Goal: Task Accomplishment & Management: Complete application form

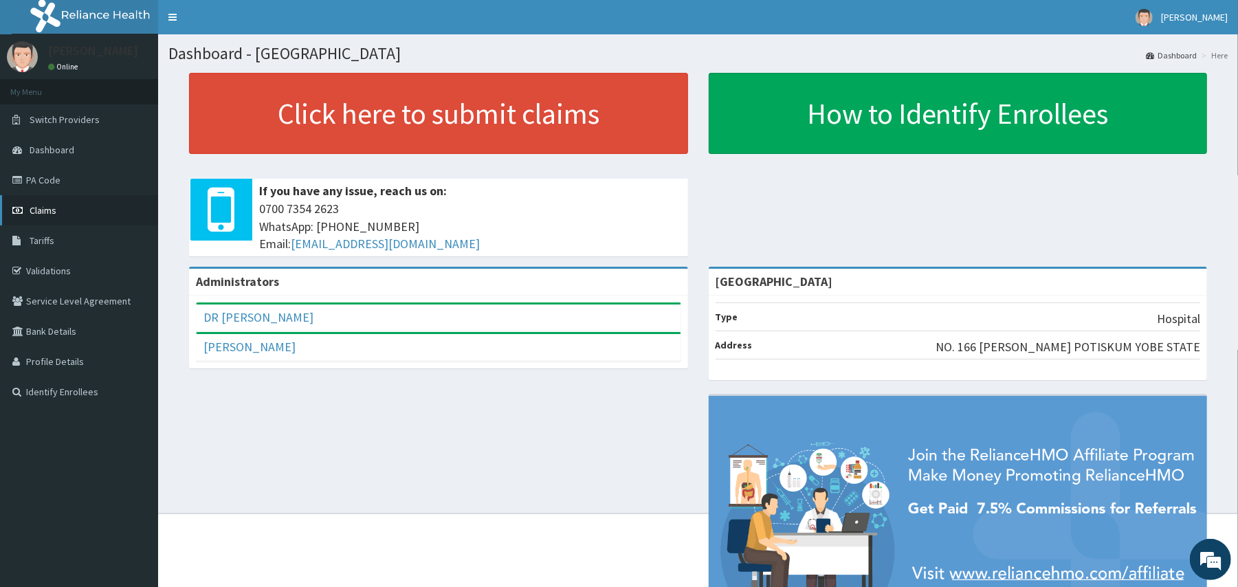
click at [99, 205] on link "Claims" at bounding box center [79, 210] width 158 height 30
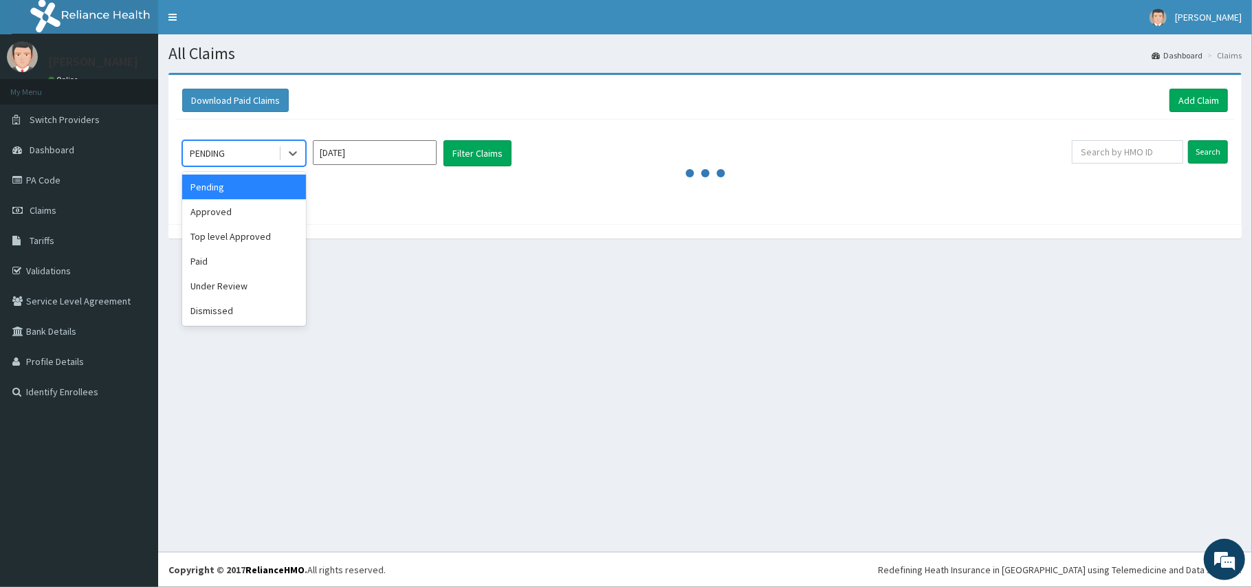
click at [230, 158] on div "PENDING" at bounding box center [231, 153] width 96 height 22
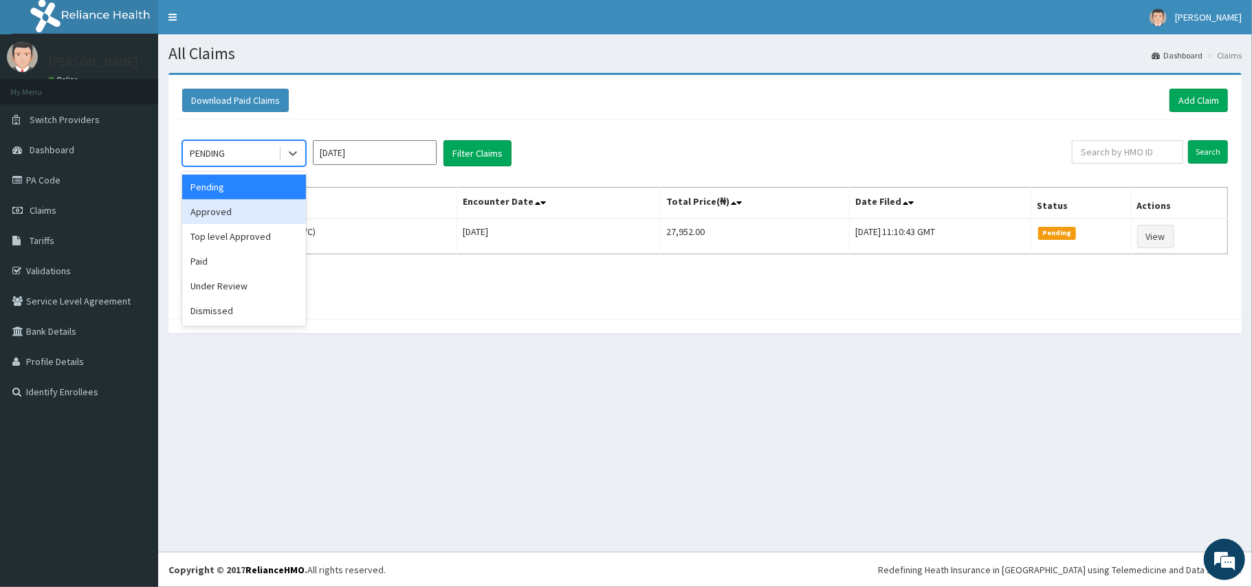
click at [254, 210] on div "Approved" at bounding box center [244, 211] width 124 height 25
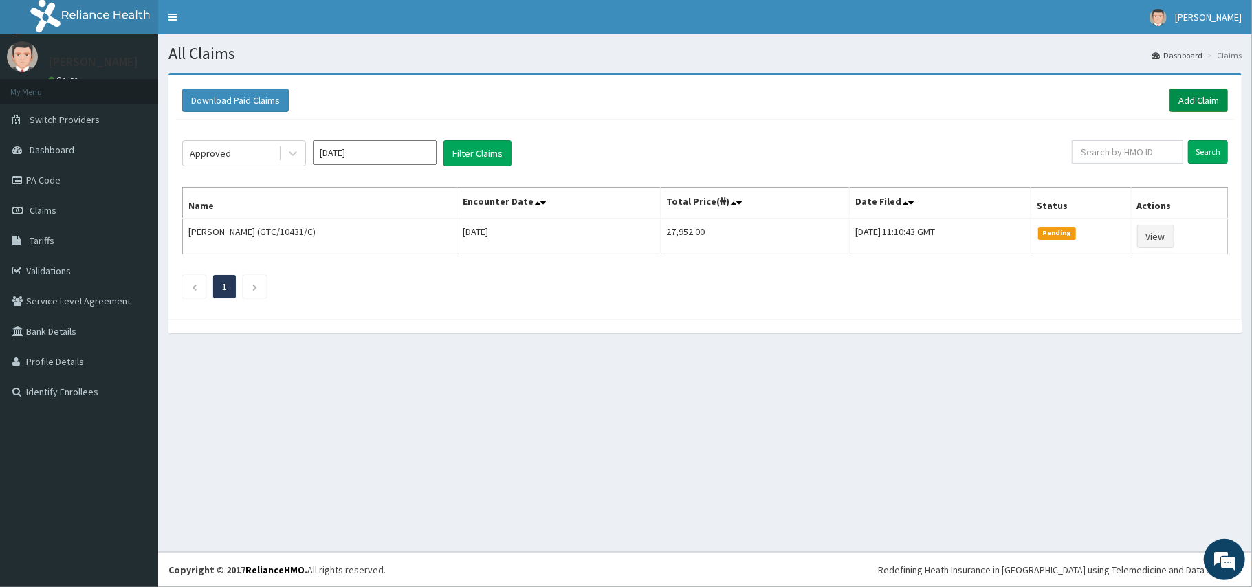
click at [1181, 99] on link "Add Claim" at bounding box center [1199, 100] width 58 height 23
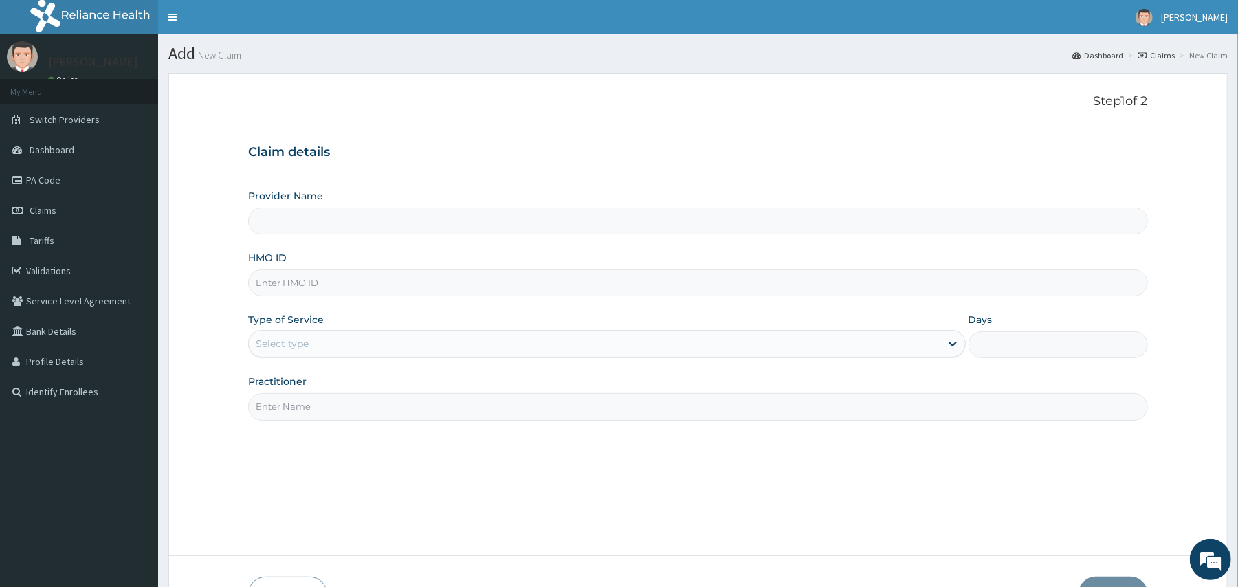
type input "[GEOGRAPHIC_DATA]"
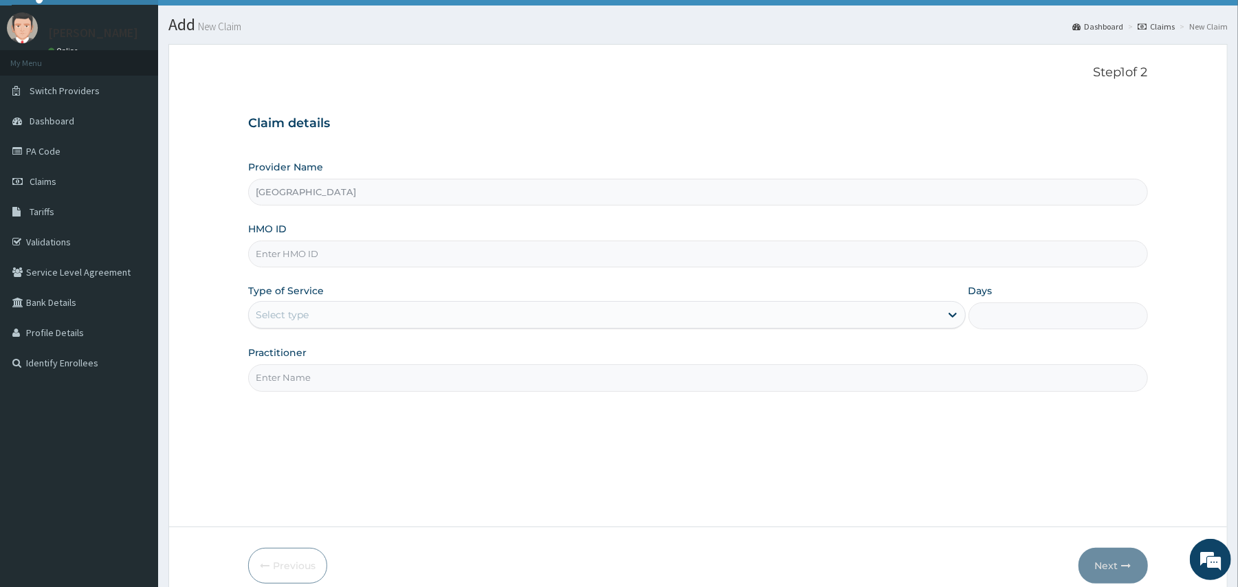
scroll to position [56, 0]
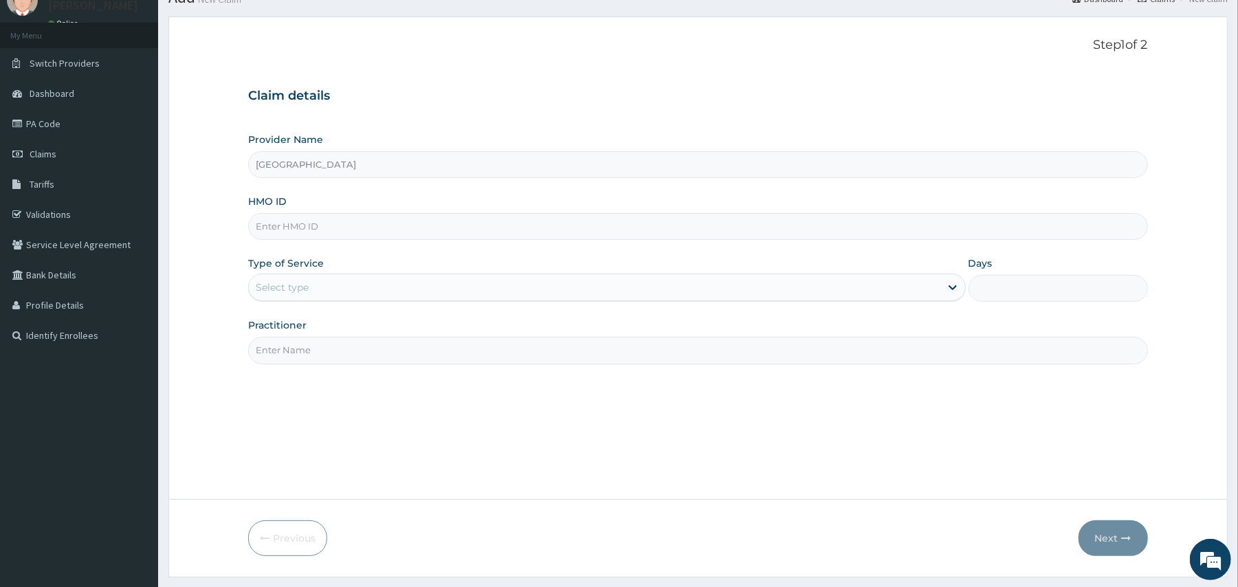
click at [476, 234] on input "HMO ID" at bounding box center [697, 226] width 899 height 27
type input "TAP/11146/D"
click at [965, 248] on div "Provider Name POTISKUM MEDICAL CENTRE HMO ID TAP/11146/D Type of Service Select…" at bounding box center [697, 248] width 899 height 231
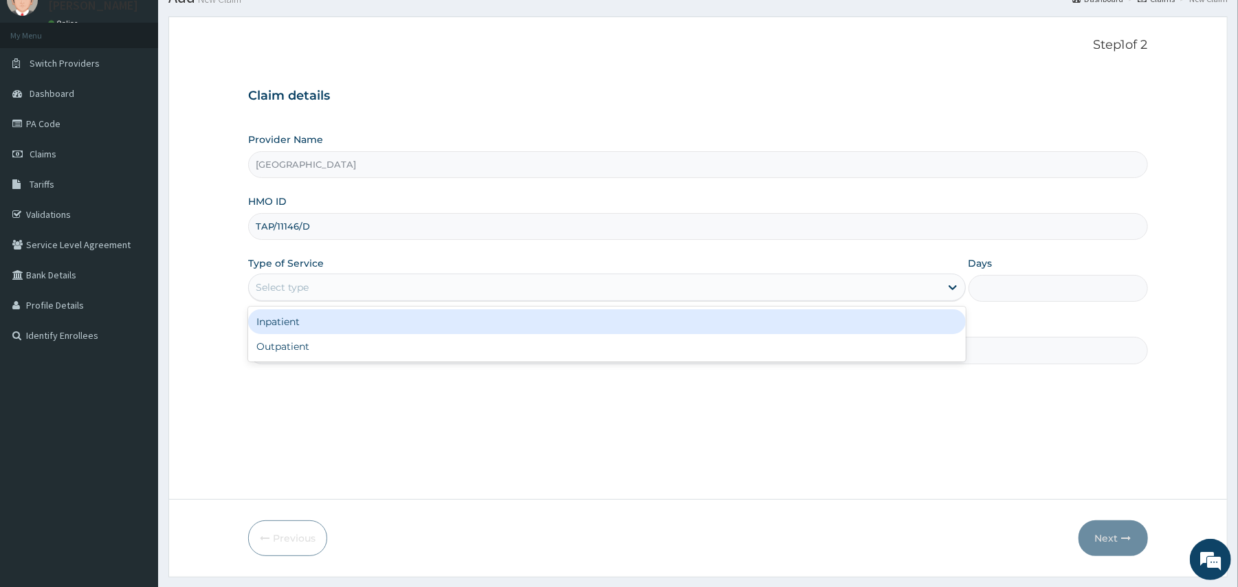
click at [414, 293] on div "Select type" at bounding box center [594, 287] width 691 height 22
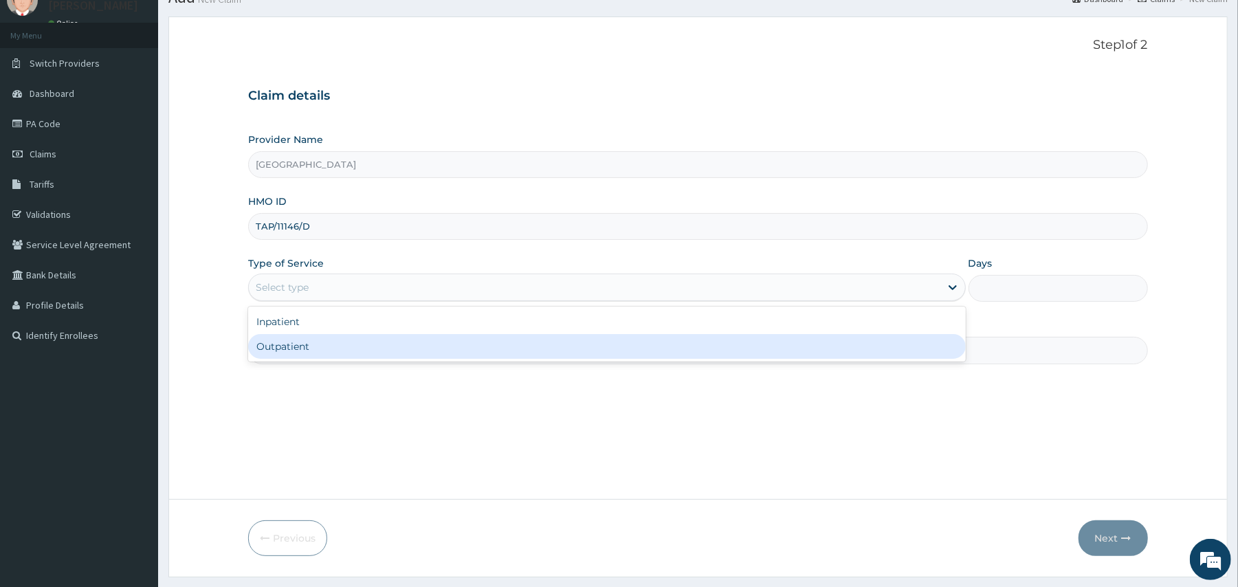
click at [382, 338] on div "Outpatient" at bounding box center [606, 346] width 717 height 25
type input "1"
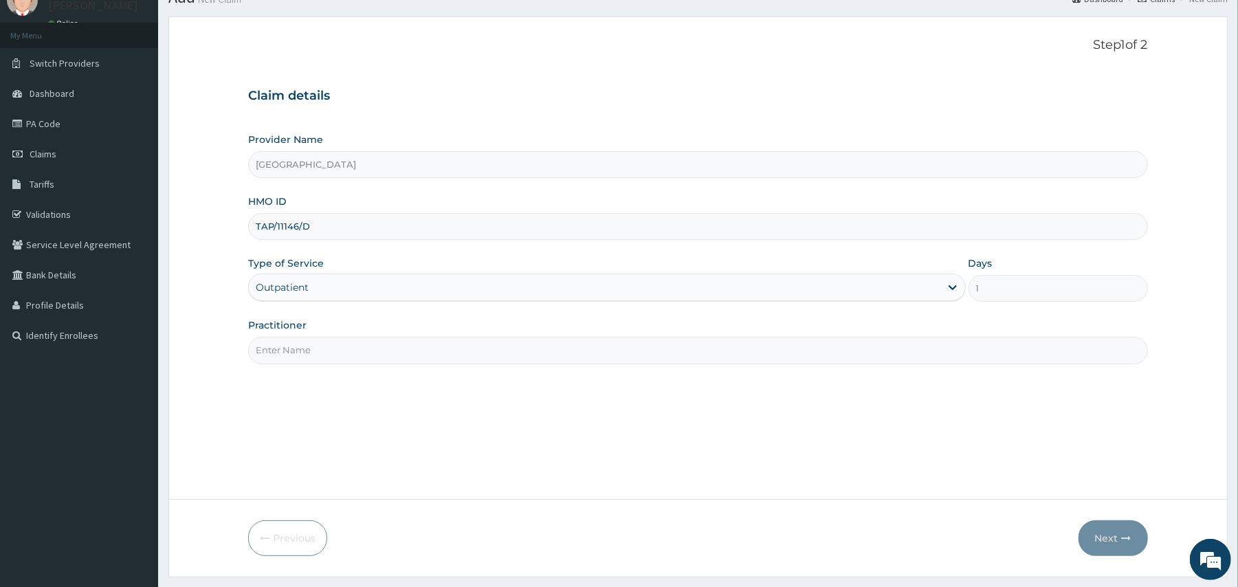
click at [377, 342] on input "Practitioner" at bounding box center [697, 350] width 899 height 27
type input "DR DANIEL EDZII"
click at [404, 372] on div "Step 1 of 2 Claim details Provider Name POTISKUM MEDICAL CENTRE HMO ID TAP/1114…" at bounding box center [697, 258] width 899 height 441
click at [1124, 547] on button "Next" at bounding box center [1113, 539] width 69 height 36
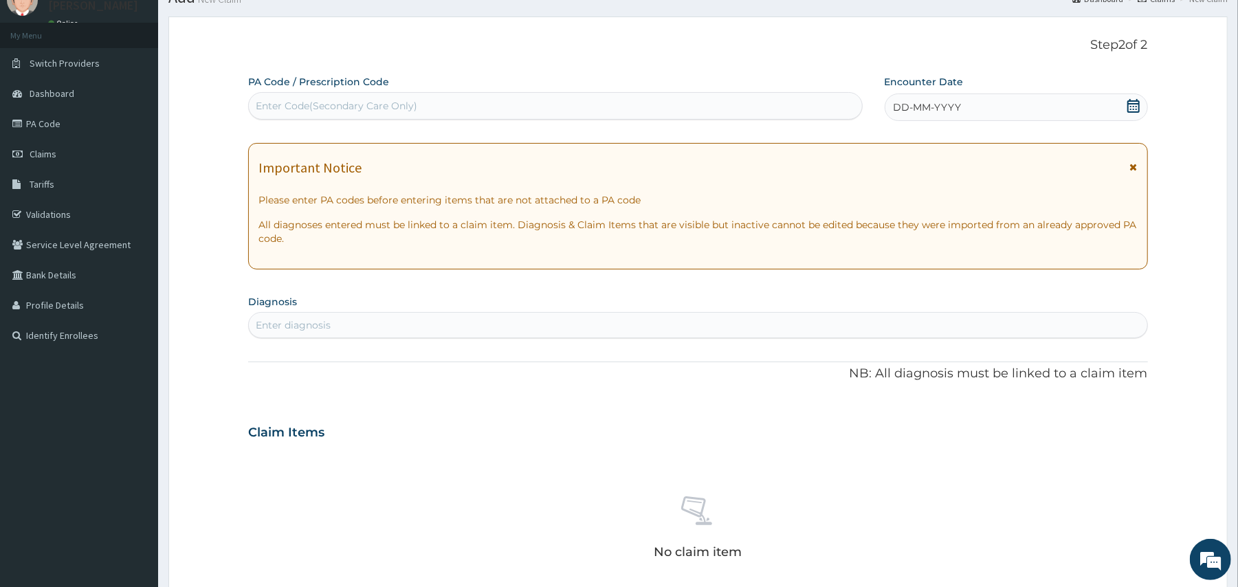
click at [1130, 168] on icon at bounding box center [1134, 167] width 8 height 10
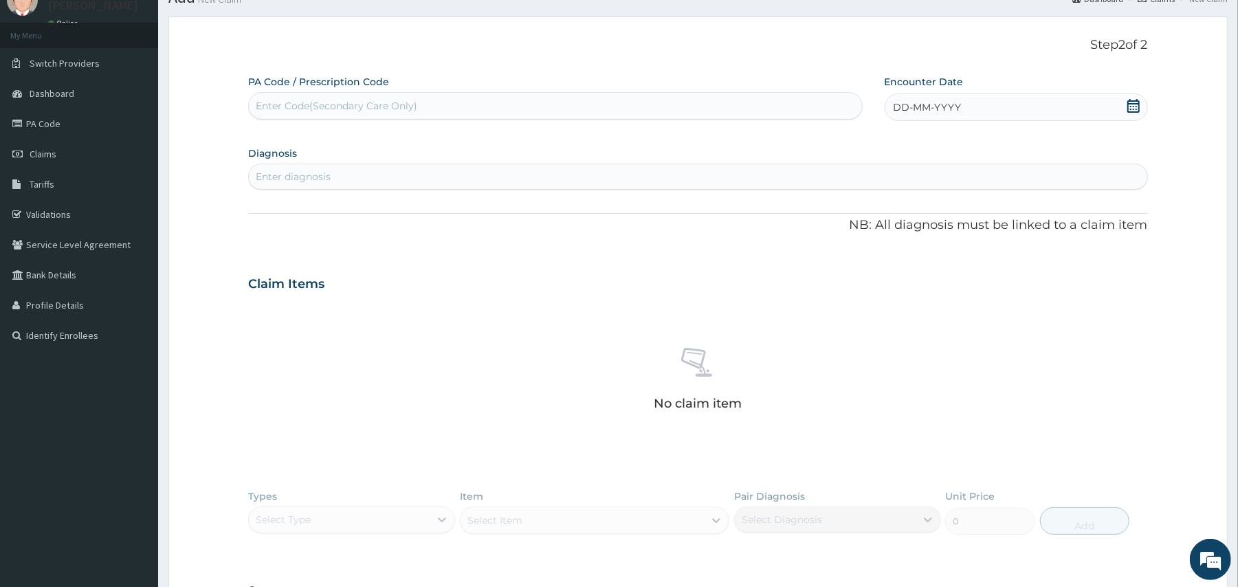
click at [1130, 121] on div "PA Code / Prescription Code Enter Code(Secondary Care Only) Encounter Date DD-M…" at bounding box center [697, 356] width 899 height 563
click at [1130, 111] on icon at bounding box center [1134, 106] width 12 height 14
click at [946, 235] on div "13" at bounding box center [939, 238] width 21 height 21
click at [591, 121] on div "PA Code / Prescription Code Enter Code(Secondary Care Only) Encounter Date 13-0…" at bounding box center [697, 356] width 899 height 563
click at [570, 191] on div "PA Code / Prescription Code Enter Code(Secondary Care Only) Encounter Date 13-0…" at bounding box center [697, 356] width 899 height 563
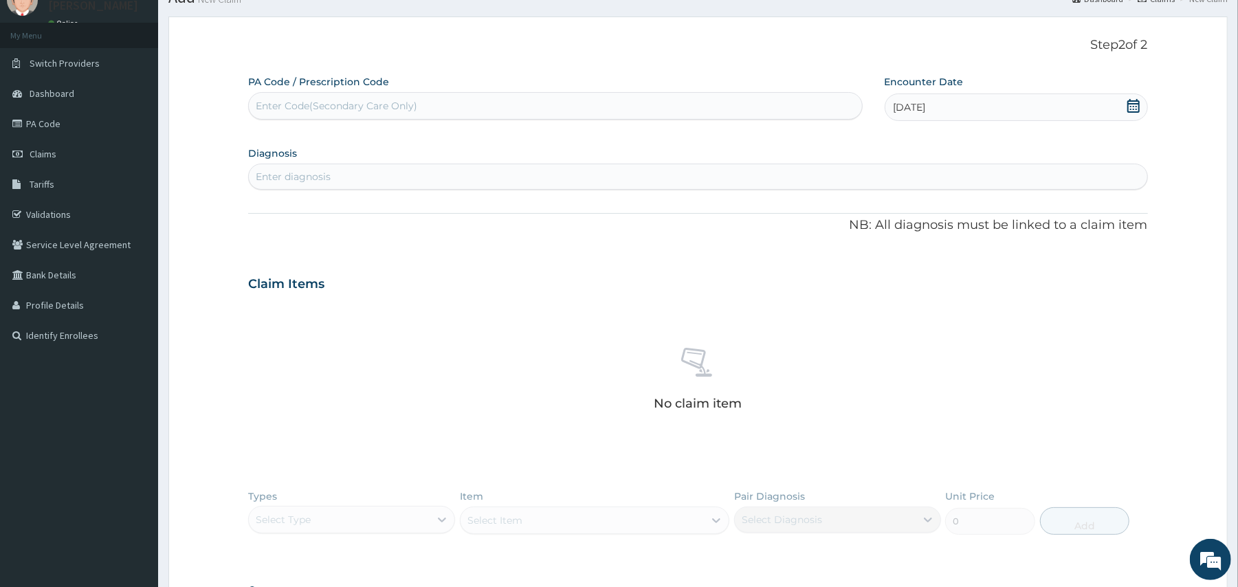
click at [578, 180] on div "Enter diagnosis" at bounding box center [698, 177] width 898 height 22
click at [543, 186] on div "Enter diagnosis" at bounding box center [698, 177] width 898 height 22
click at [543, 185] on div "Enter diagnosis" at bounding box center [698, 177] width 898 height 22
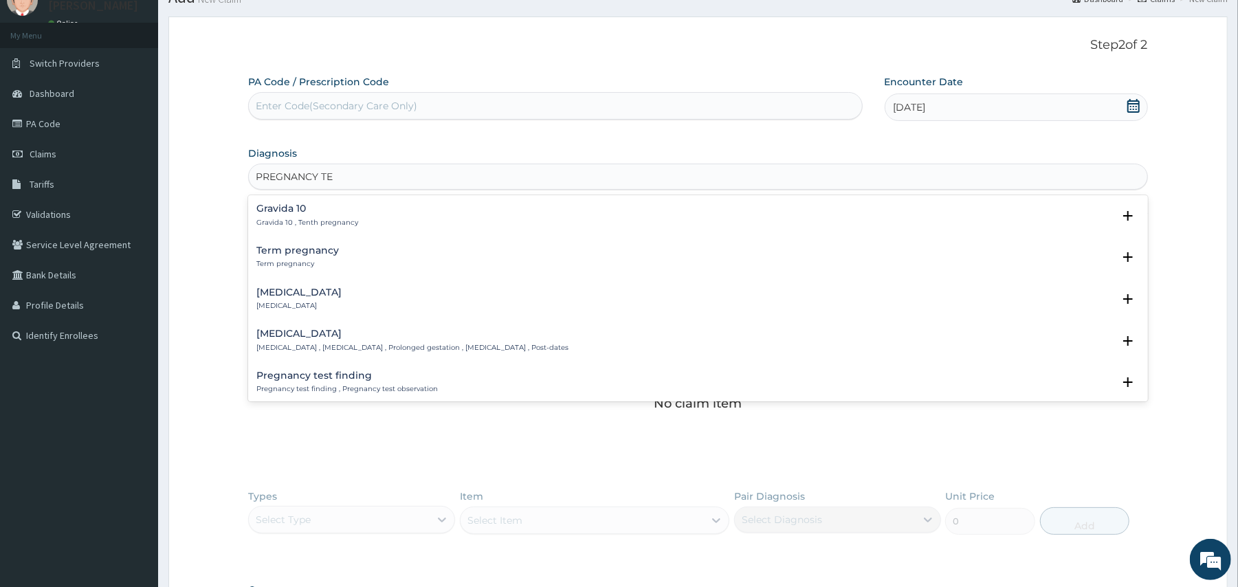
type input "PREGNANCY TES"
click at [1120, 209] on icon "open select status" at bounding box center [1128, 216] width 17 height 17
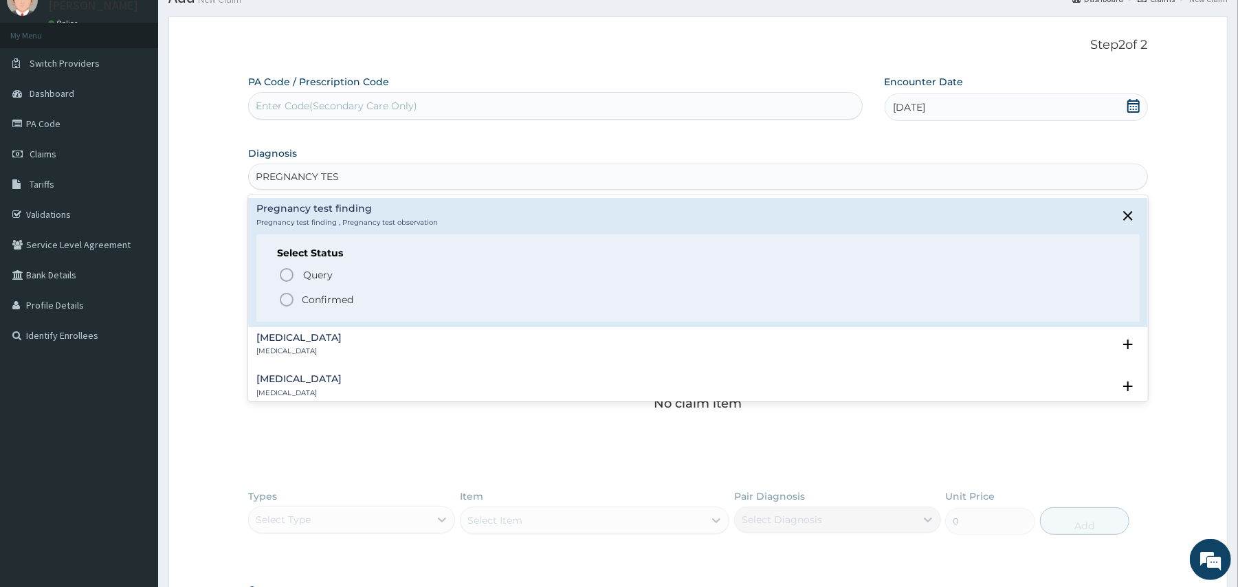
click at [333, 294] on p "Confirmed" at bounding box center [328, 300] width 52 height 14
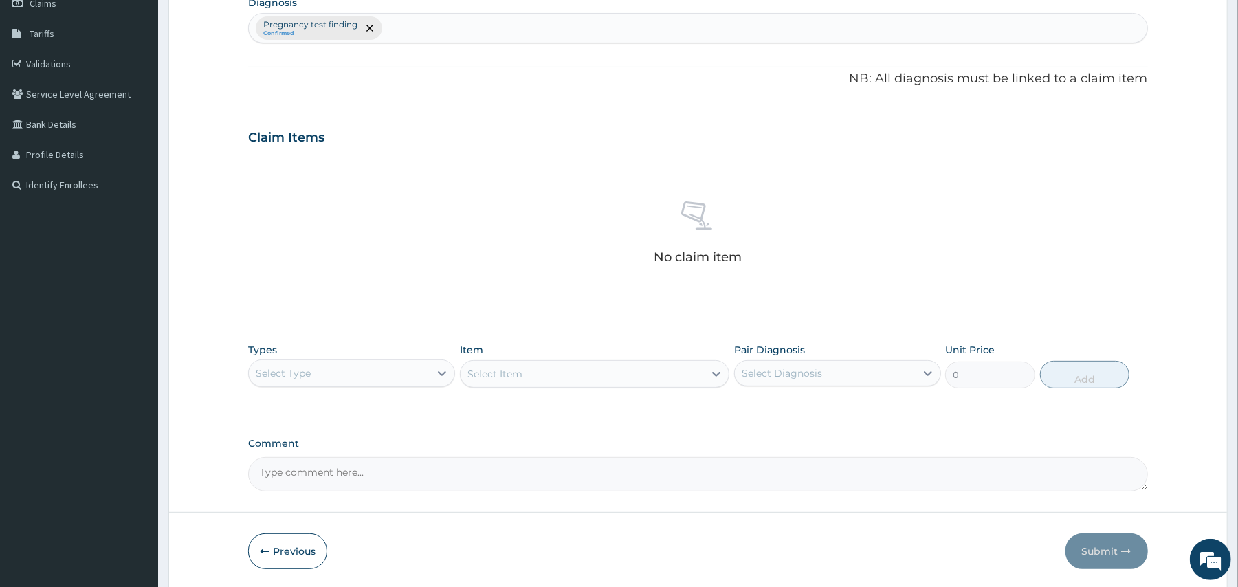
scroll to position [256, 0]
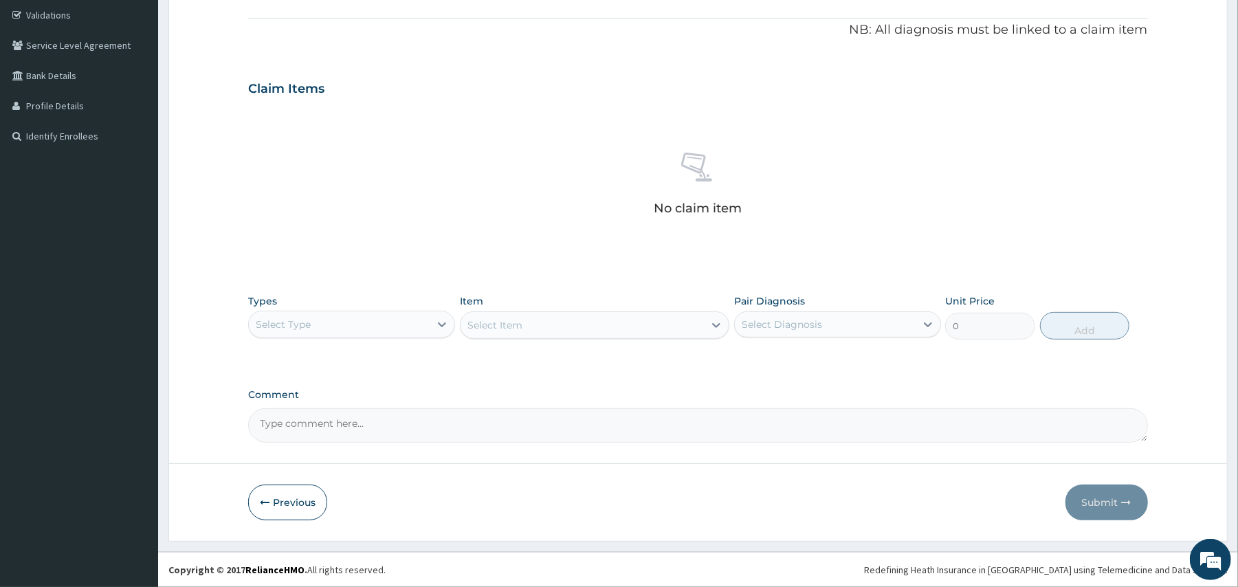
drag, startPoint x: 375, startPoint y: 331, endPoint x: 374, endPoint y: 338, distance: 6.9
click at [375, 333] on div "Select Type" at bounding box center [339, 325] width 181 height 22
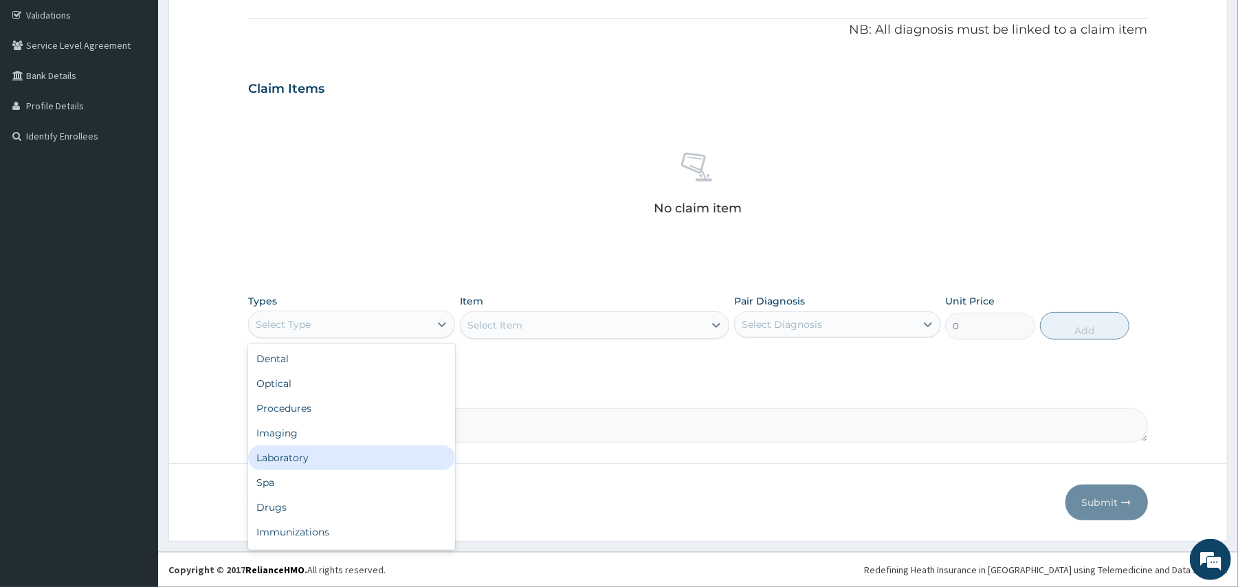
click at [347, 466] on div "Laboratory" at bounding box center [351, 458] width 207 height 25
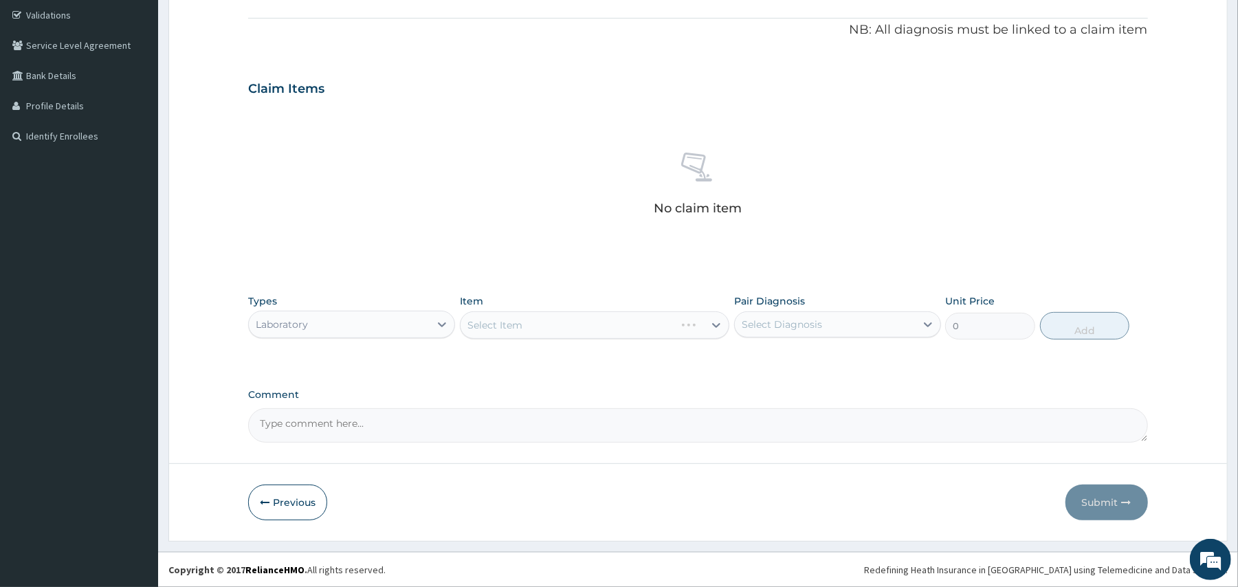
click at [503, 331] on div "Select Item" at bounding box center [595, 325] width 270 height 28
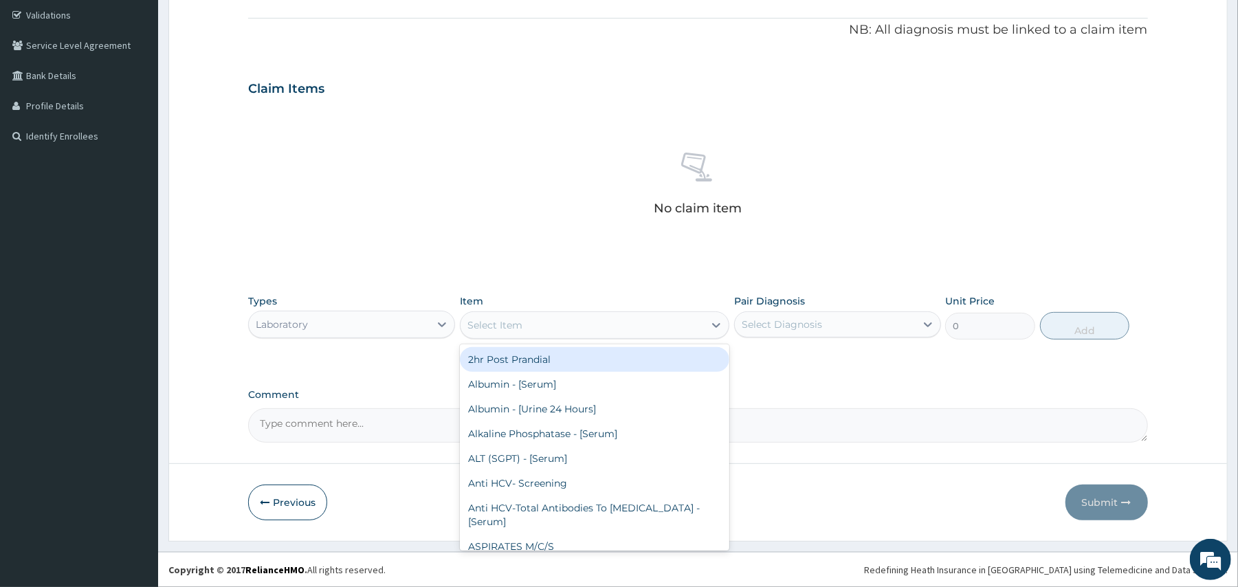
click at [503, 331] on div "Select Item" at bounding box center [582, 325] width 243 height 22
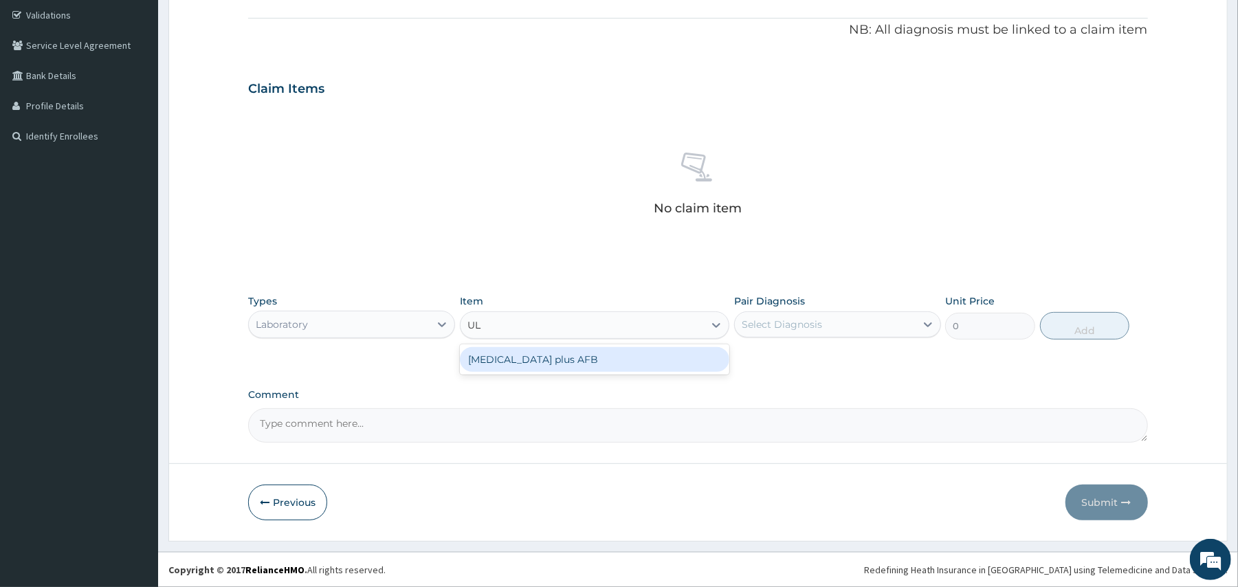
type input "U"
type input "SO"
click at [446, 320] on icon at bounding box center [442, 325] width 14 height 14
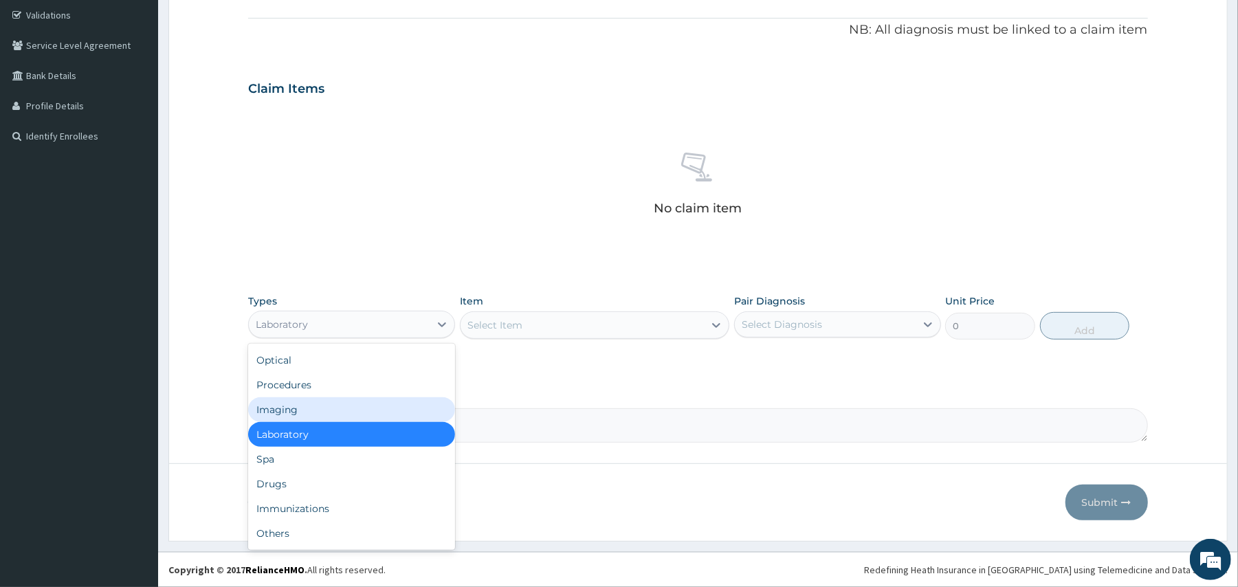
scroll to position [0, 0]
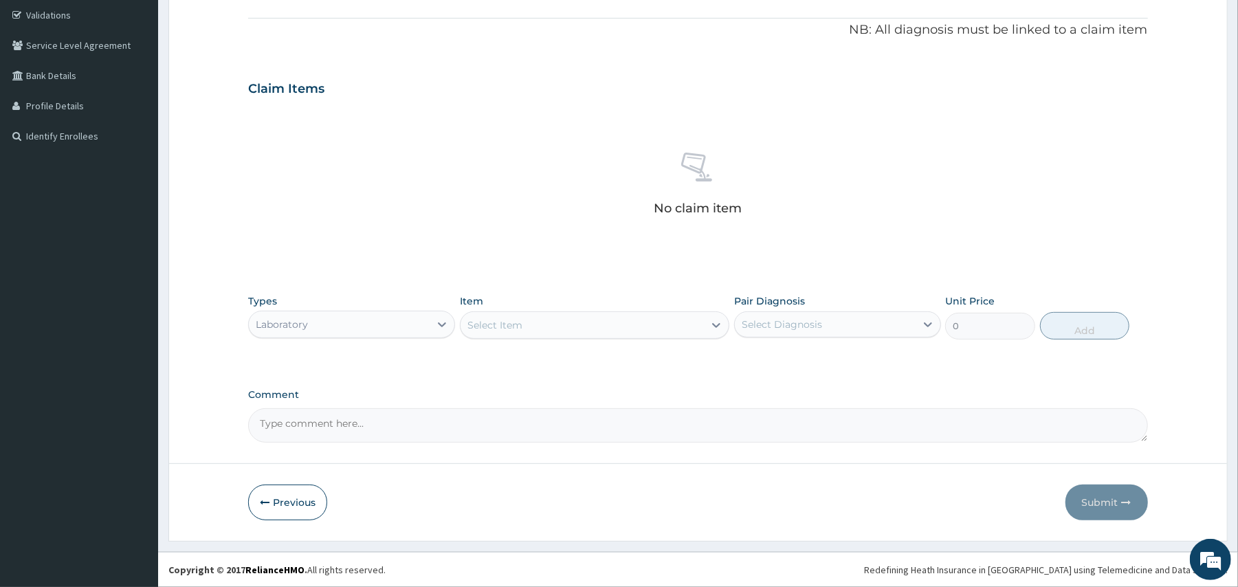
click at [380, 311] on div "Laboratory" at bounding box center [351, 325] width 207 height 28
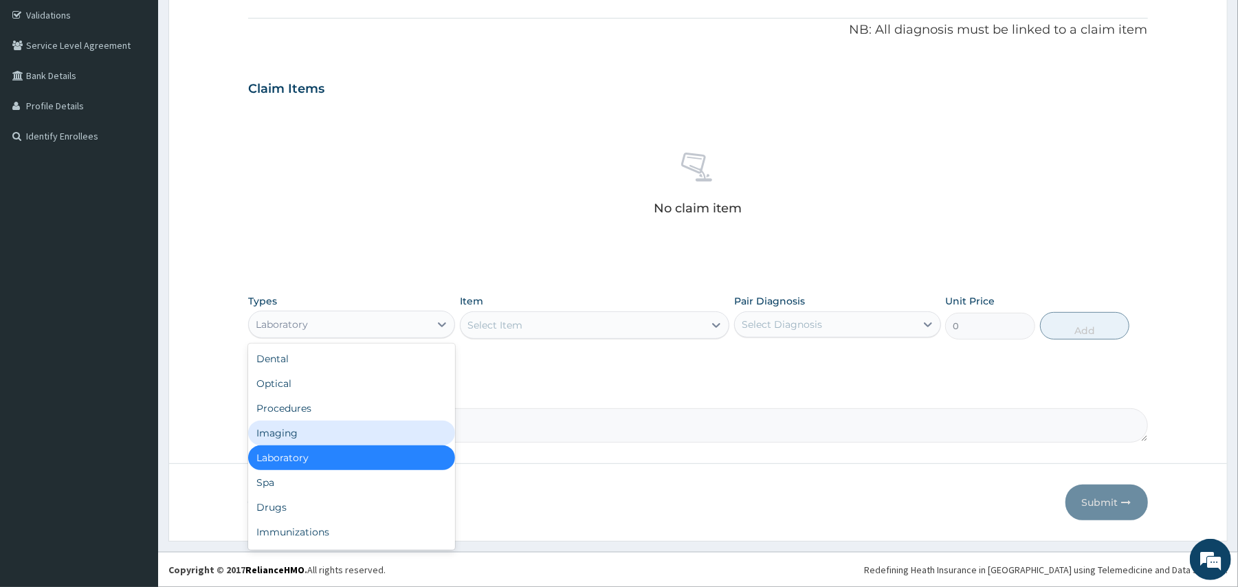
click at [344, 441] on div "Imaging" at bounding box center [351, 433] width 207 height 25
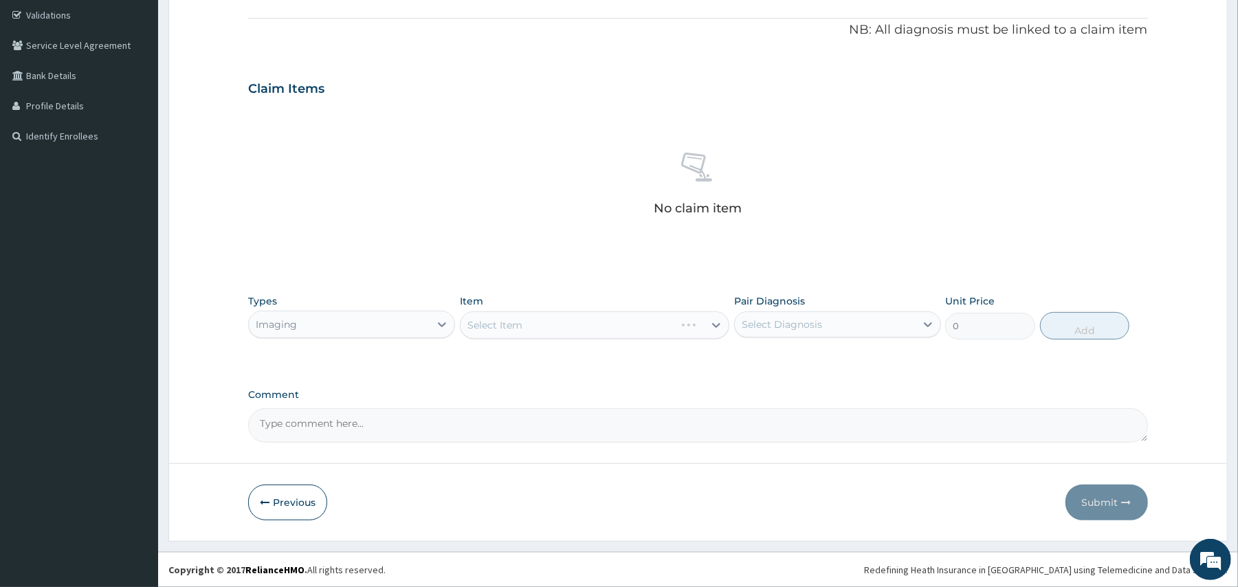
click at [559, 320] on div "Select Item" at bounding box center [595, 325] width 270 height 28
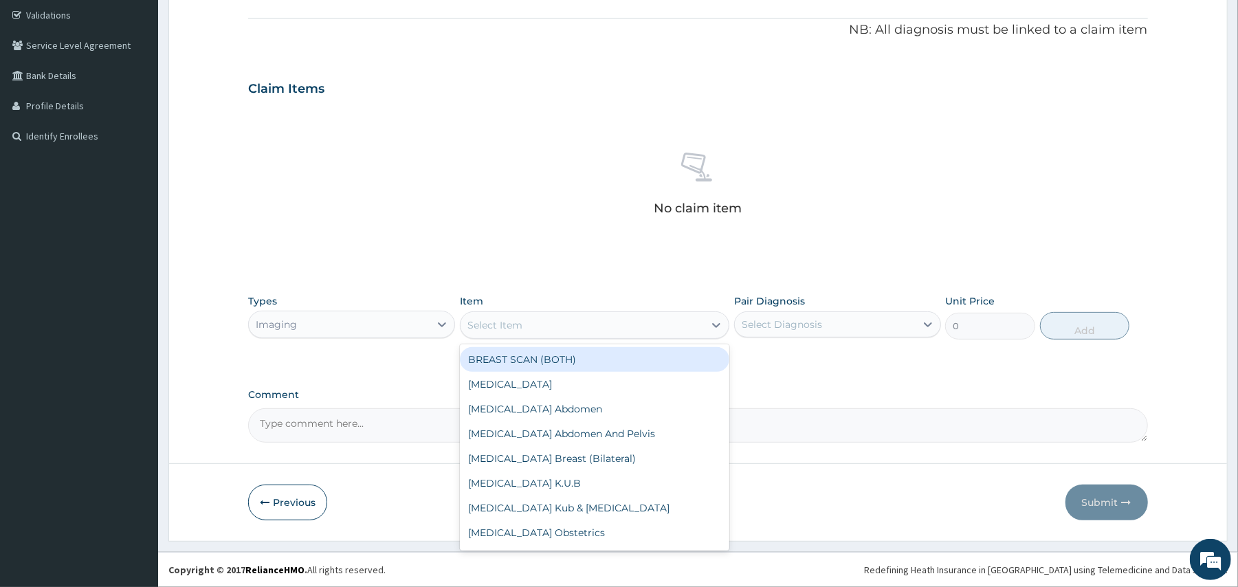
click at [559, 322] on div "Select Item" at bounding box center [582, 325] width 243 height 22
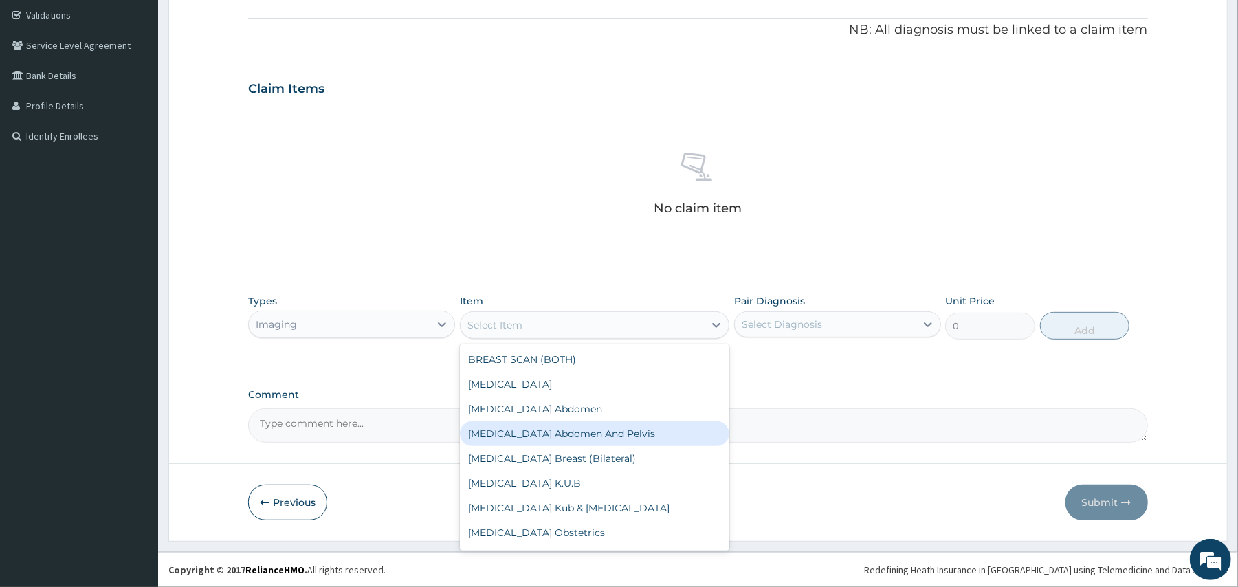
click at [606, 436] on div "Sonography Abdomen And Pelvis" at bounding box center [595, 433] width 270 height 25
type input "5000"
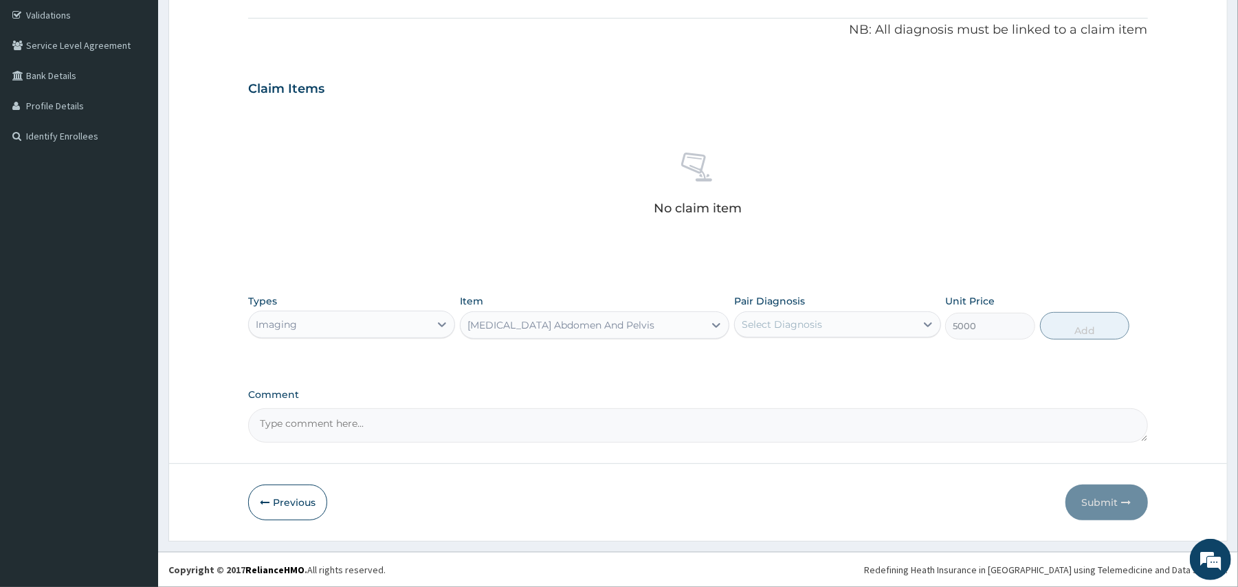
click at [814, 319] on div "Select Diagnosis" at bounding box center [782, 325] width 80 height 14
click at [793, 353] on label "Pregnancy test finding" at bounding box center [815, 358] width 116 height 14
checkbox input "true"
drag, startPoint x: 1074, startPoint y: 331, endPoint x: 851, endPoint y: 353, distance: 223.9
click at [1074, 330] on button "Add" at bounding box center [1085, 326] width 90 height 28
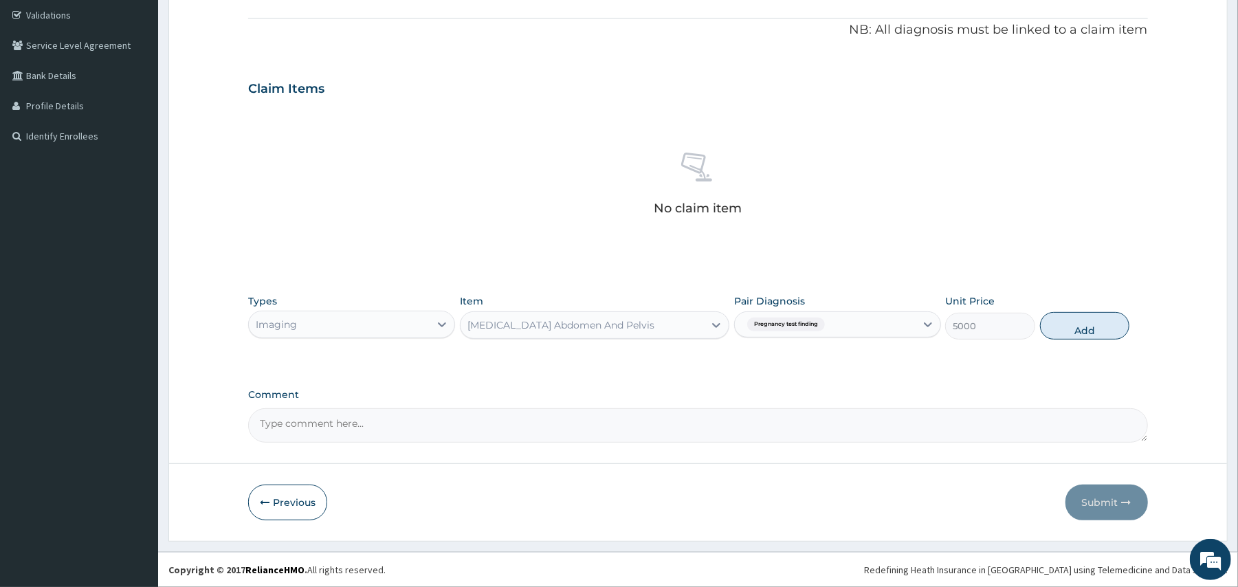
type input "0"
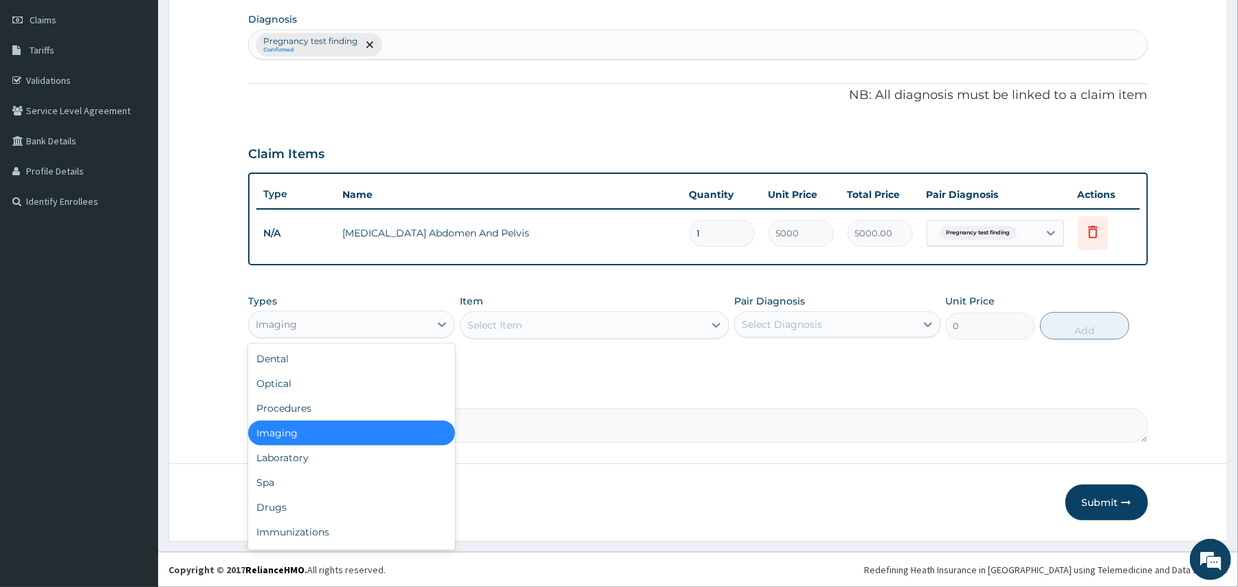
click at [285, 326] on div "Imaging" at bounding box center [276, 325] width 41 height 14
click at [338, 452] on div "Laboratory" at bounding box center [351, 458] width 207 height 25
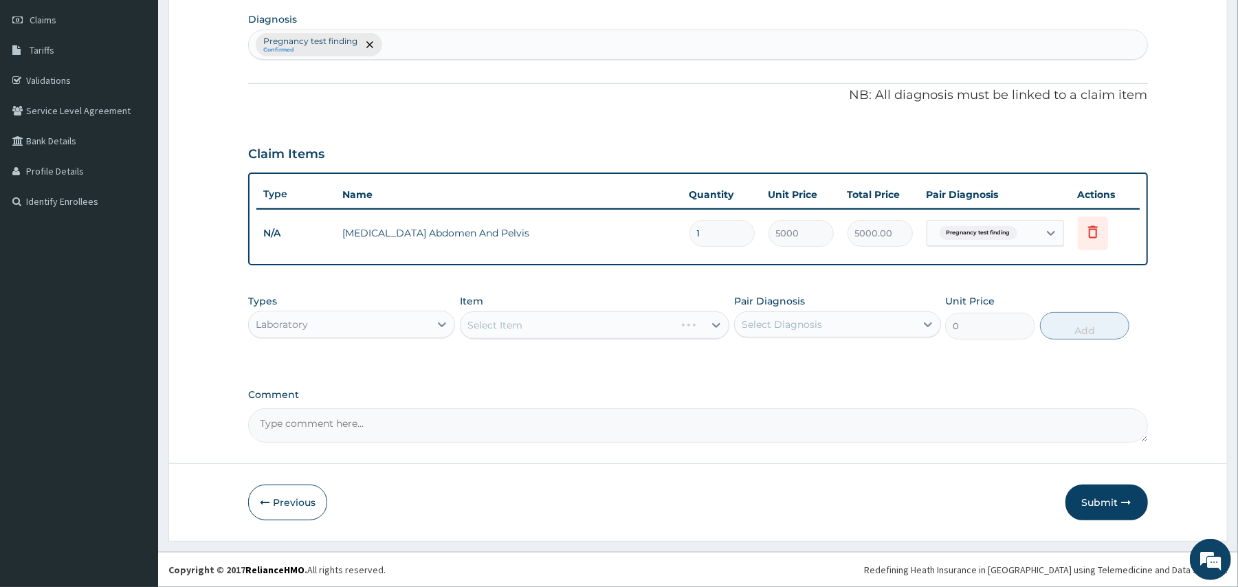
click at [534, 317] on div "Select Item" at bounding box center [595, 325] width 270 height 28
click at [534, 317] on div "Select Item" at bounding box center [568, 325] width 215 height 22
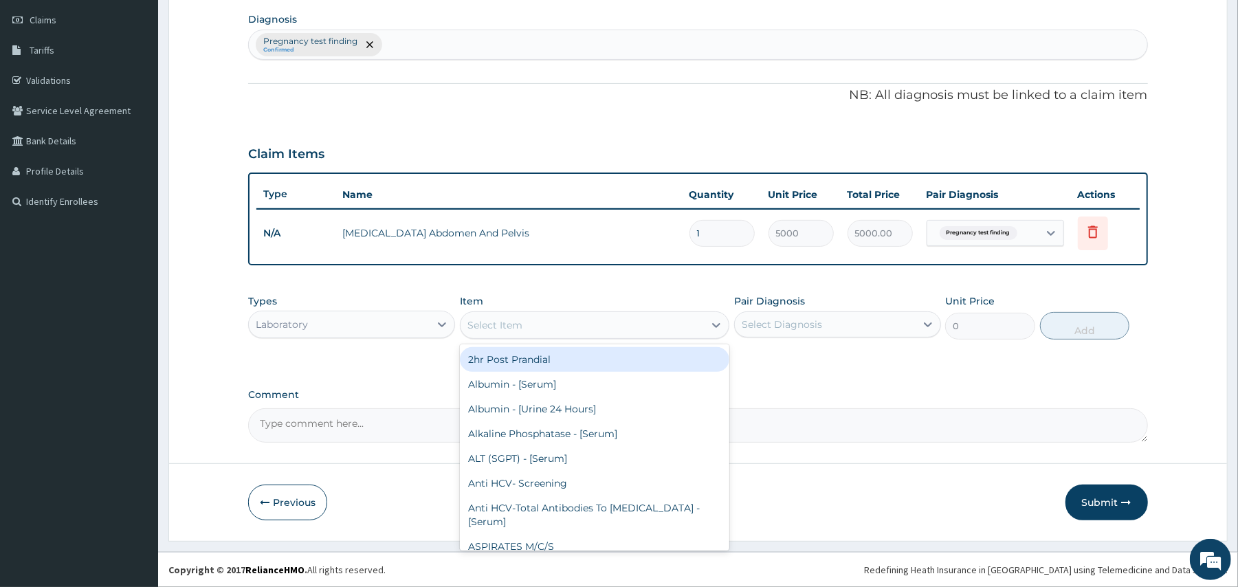
click at [534, 316] on div "Select Item" at bounding box center [582, 325] width 243 height 22
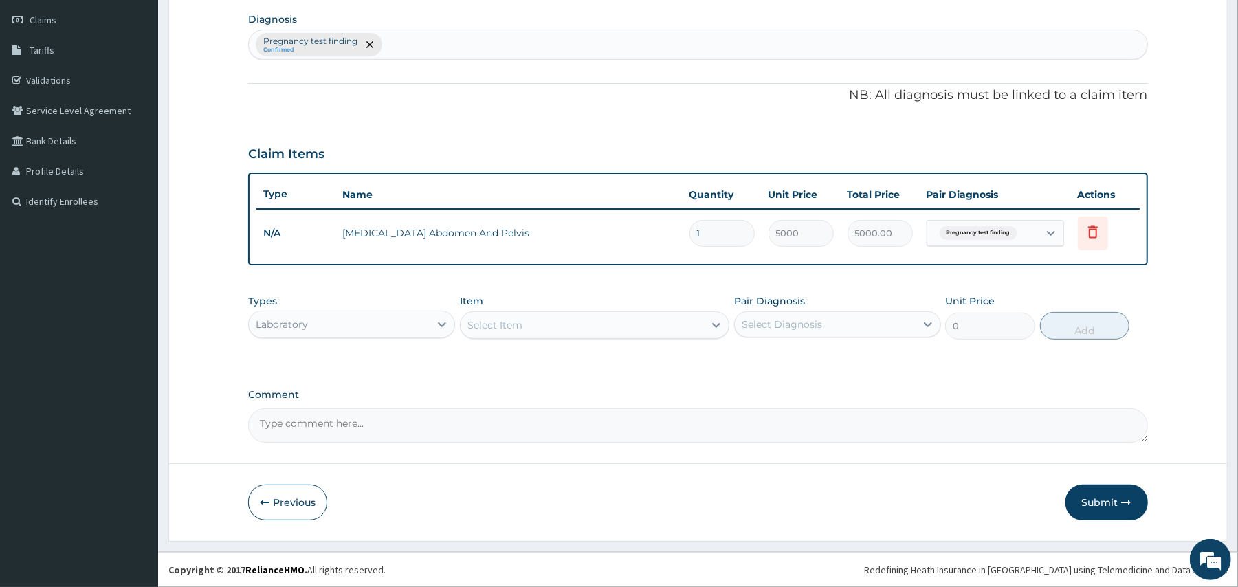
click at [534, 316] on div "Select Item" at bounding box center [582, 325] width 243 height 22
type input "PCV"
click at [578, 358] on div "PCV-Packed Cell Volume (Haematocrit) - [Blood]" at bounding box center [595, 359] width 270 height 25
type input "1000"
click at [835, 316] on div "Select Diagnosis" at bounding box center [825, 325] width 181 height 22
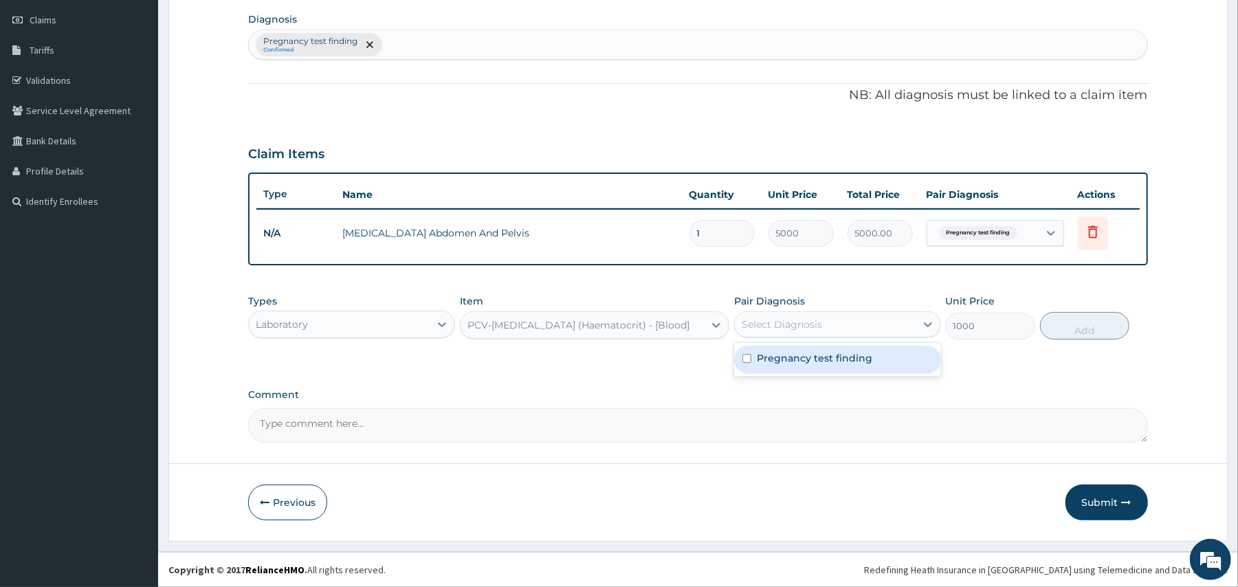
drag, startPoint x: 824, startPoint y: 351, endPoint x: 845, endPoint y: 355, distance: 21.9
click at [826, 355] on label "Pregnancy test finding" at bounding box center [815, 358] width 116 height 14
checkbox input "true"
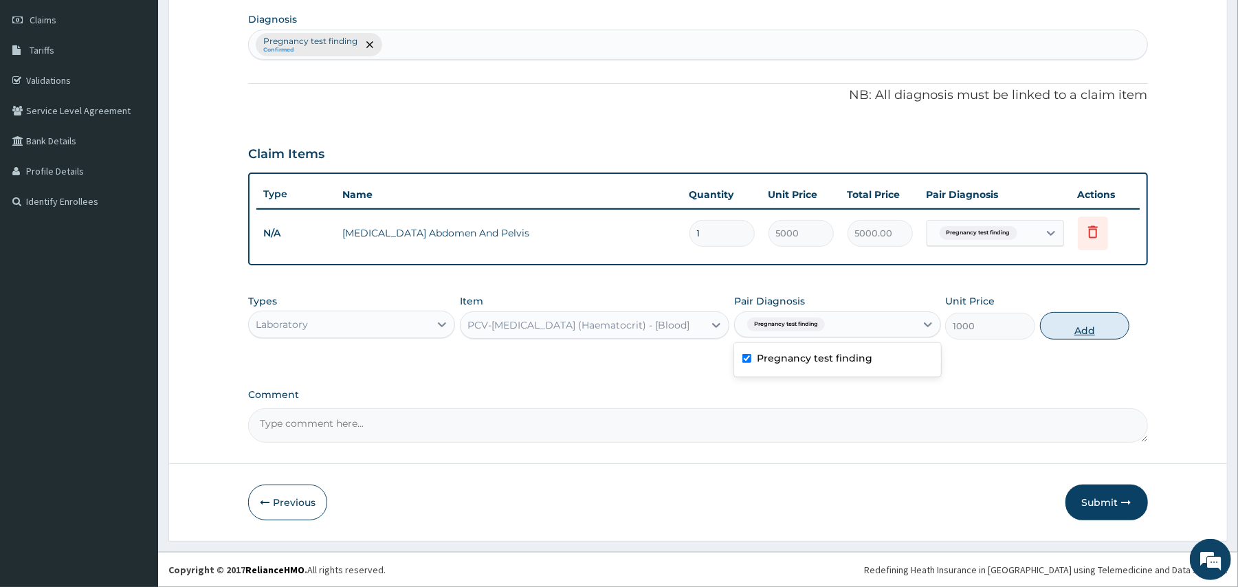
click at [1057, 331] on button "Add" at bounding box center [1085, 326] width 90 height 28
type input "0"
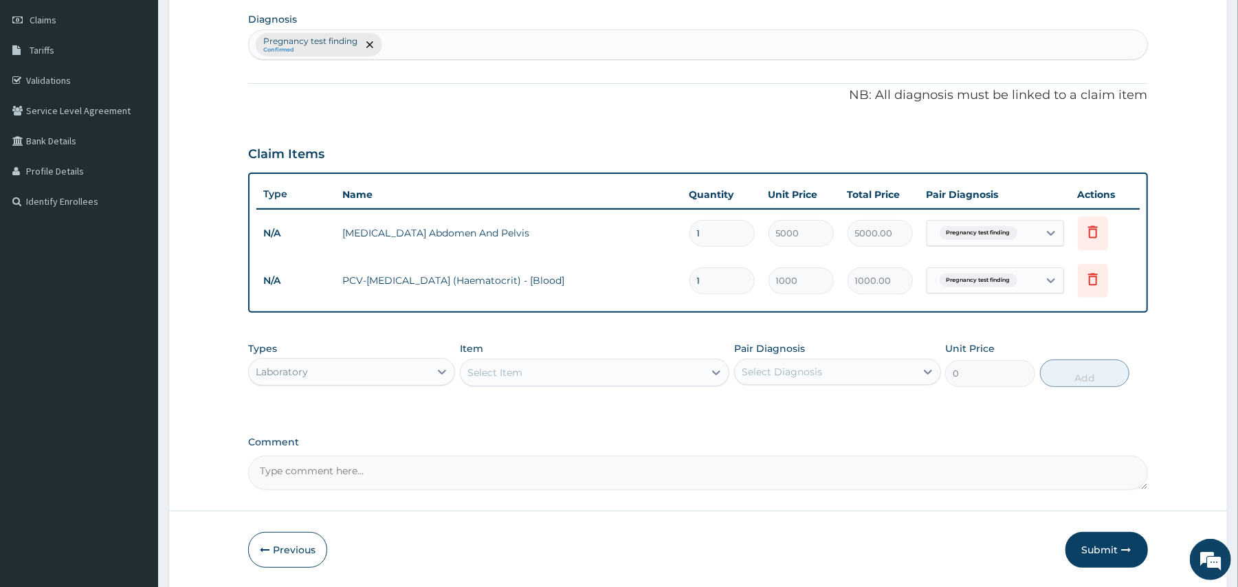
click at [393, 363] on div "Laboratory" at bounding box center [339, 372] width 181 height 22
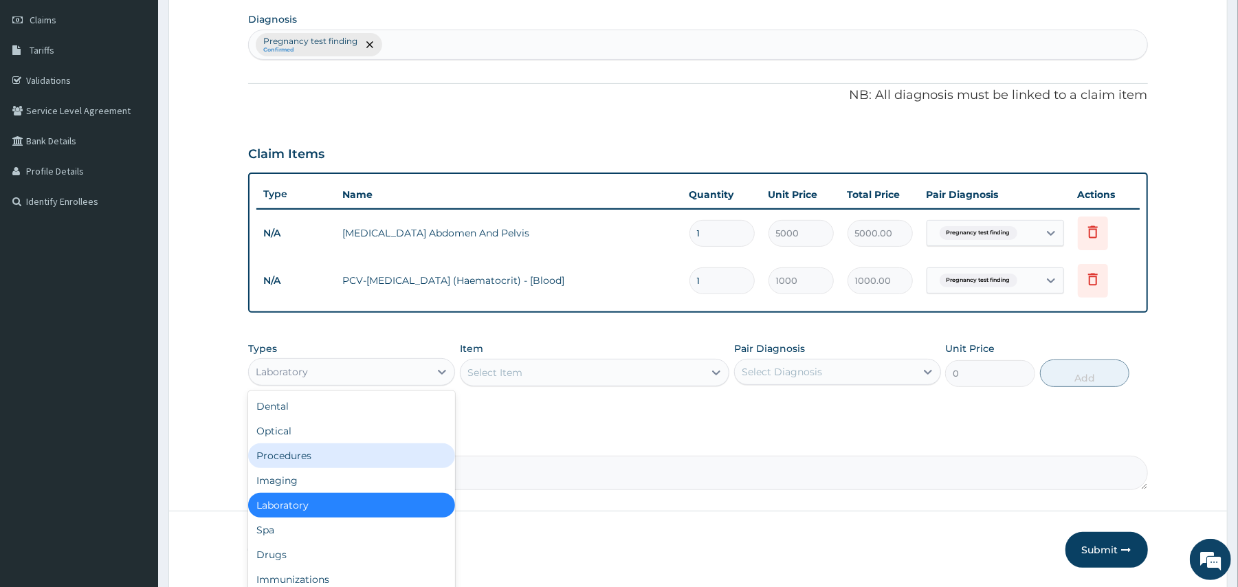
click at [424, 450] on div "Procedures" at bounding box center [351, 456] width 207 height 25
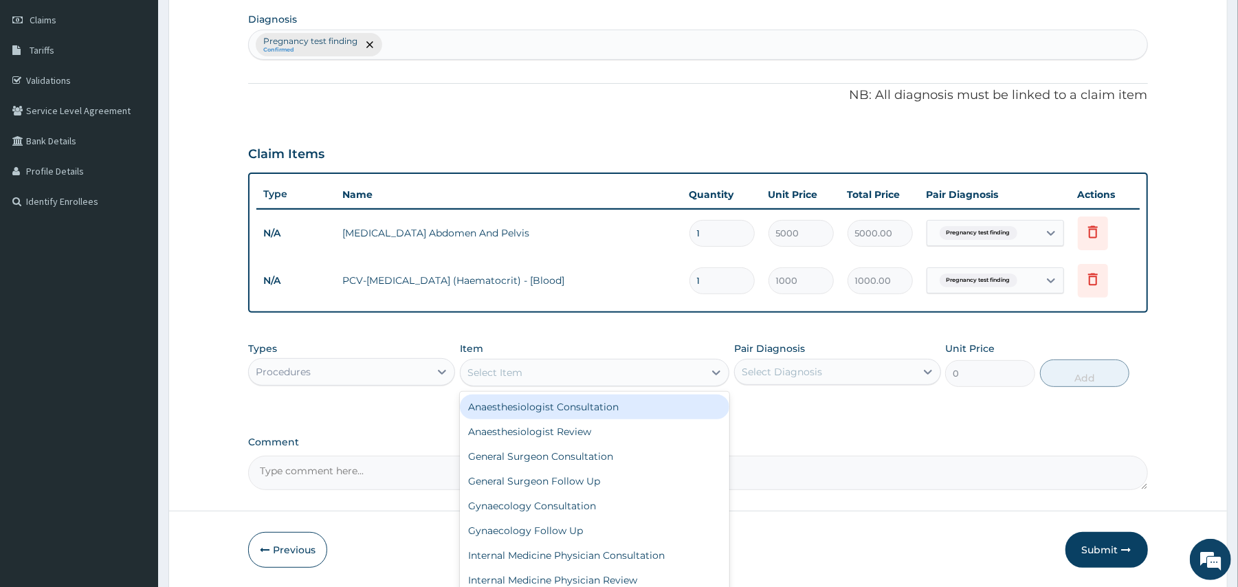
click at [650, 366] on div "Select Item" at bounding box center [582, 373] width 243 height 22
type input "GP"
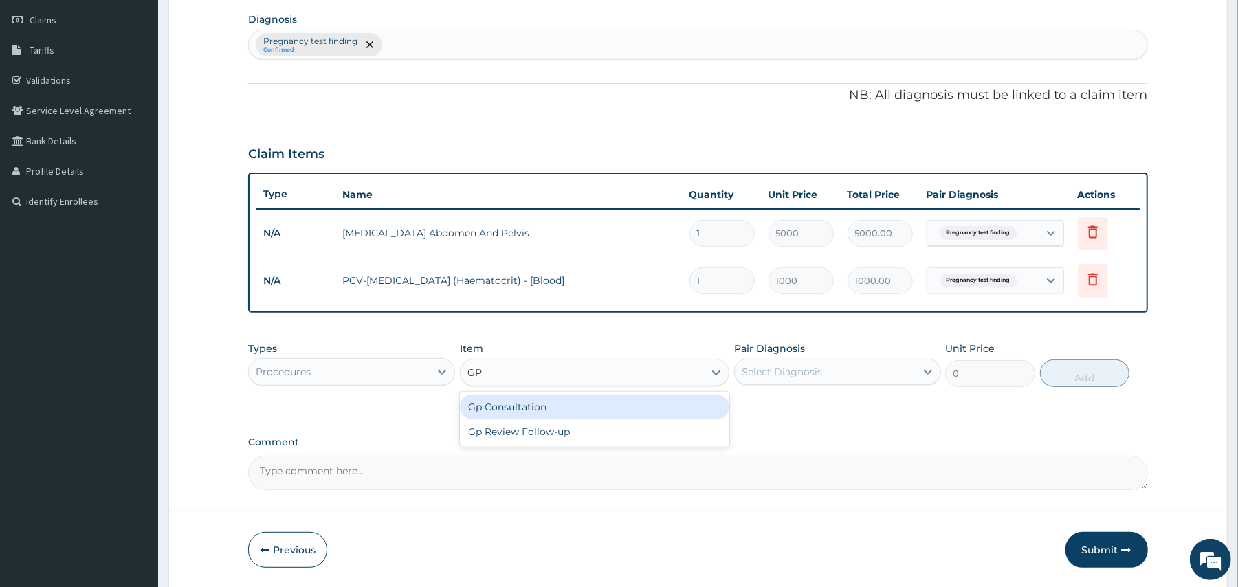
drag, startPoint x: 675, startPoint y: 397, endPoint x: 749, endPoint y: 383, distance: 75.5
click at [675, 397] on div "Gp Consultation" at bounding box center [595, 407] width 270 height 25
type input "2000"
click at [793, 388] on div "Types Procedures Item Gp Consultation Pair Diagnosis Select Diagnosis Unit Pric…" at bounding box center [697, 364] width 899 height 59
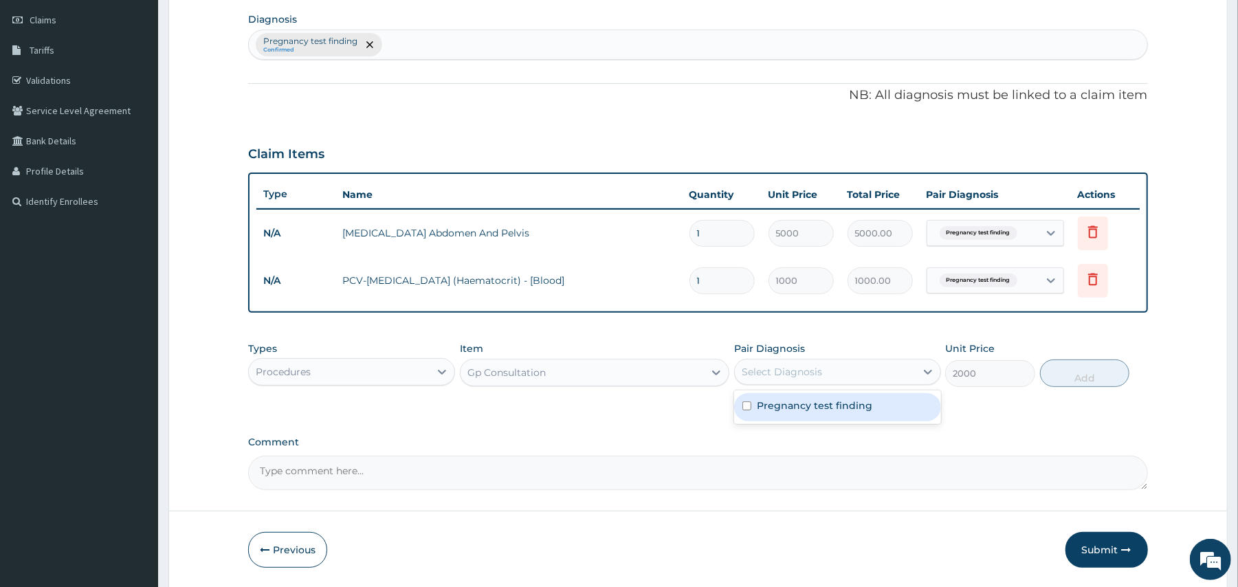
drag, startPoint x: 818, startPoint y: 359, endPoint x: 824, endPoint y: 370, distance: 12.6
click at [818, 359] on div "Select Diagnosis" at bounding box center [837, 372] width 207 height 26
drag, startPoint x: 822, startPoint y: 392, endPoint x: 855, endPoint y: 404, distance: 35.2
click at [826, 393] on div "Pregnancy test finding" at bounding box center [837, 407] width 207 height 28
checkbox input "true"
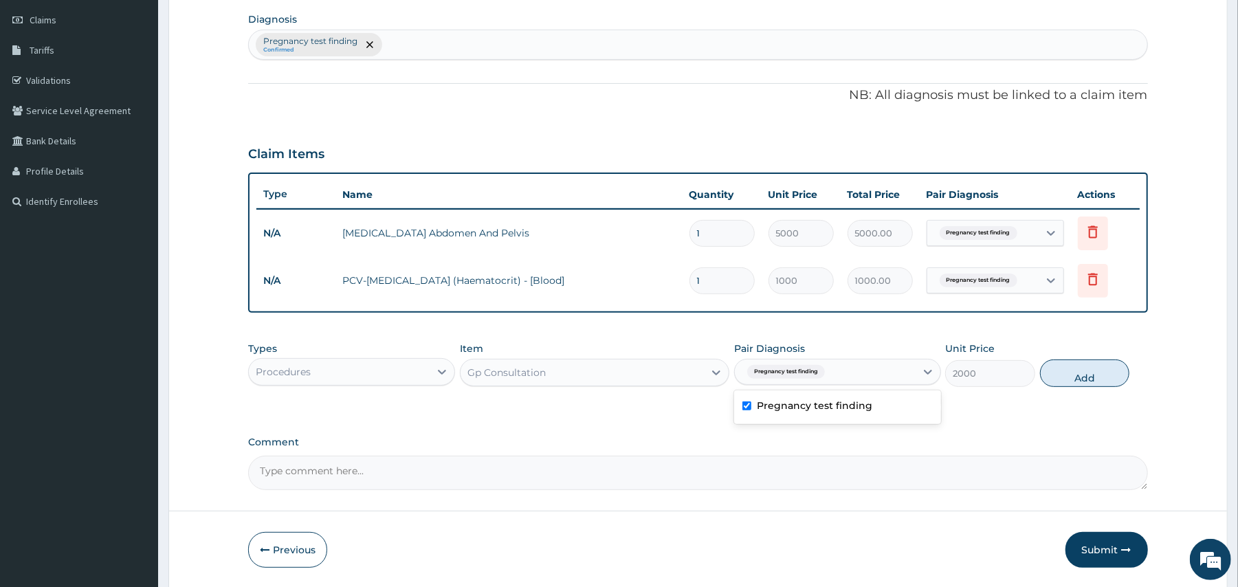
click at [1040, 383] on div "Types Procedures Item Gp Consultation Pair Diagnosis option Pregnancy test find…" at bounding box center [697, 364] width 899 height 59
click at [1064, 378] on button "Add" at bounding box center [1085, 374] width 90 height 28
type input "0"
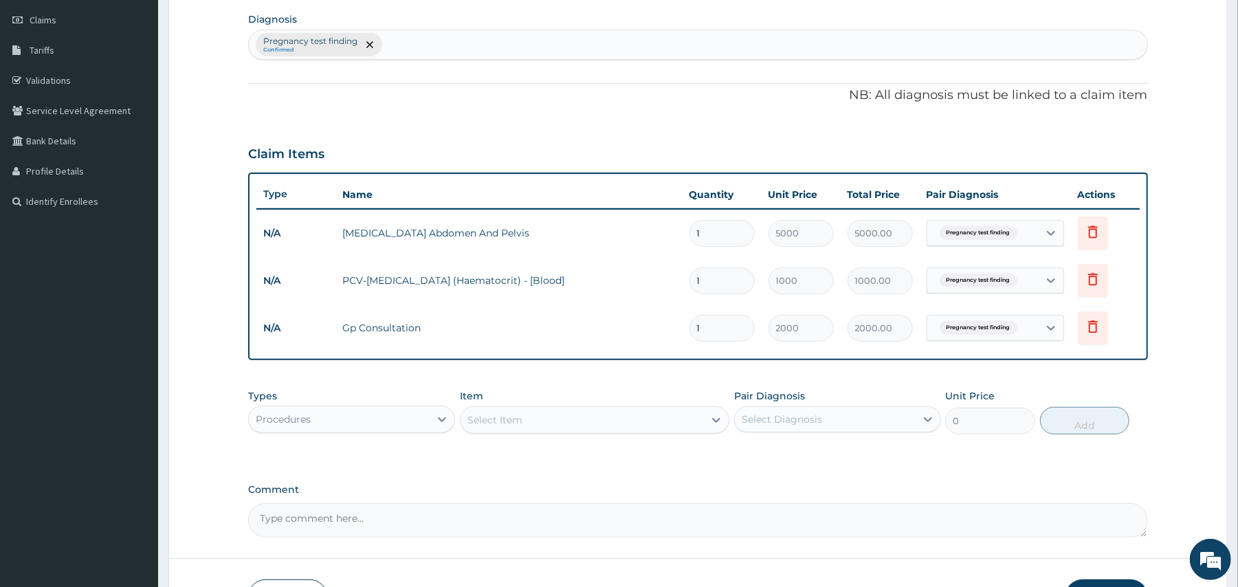
click at [1118, 582] on button "Submit" at bounding box center [1107, 598] width 83 height 36
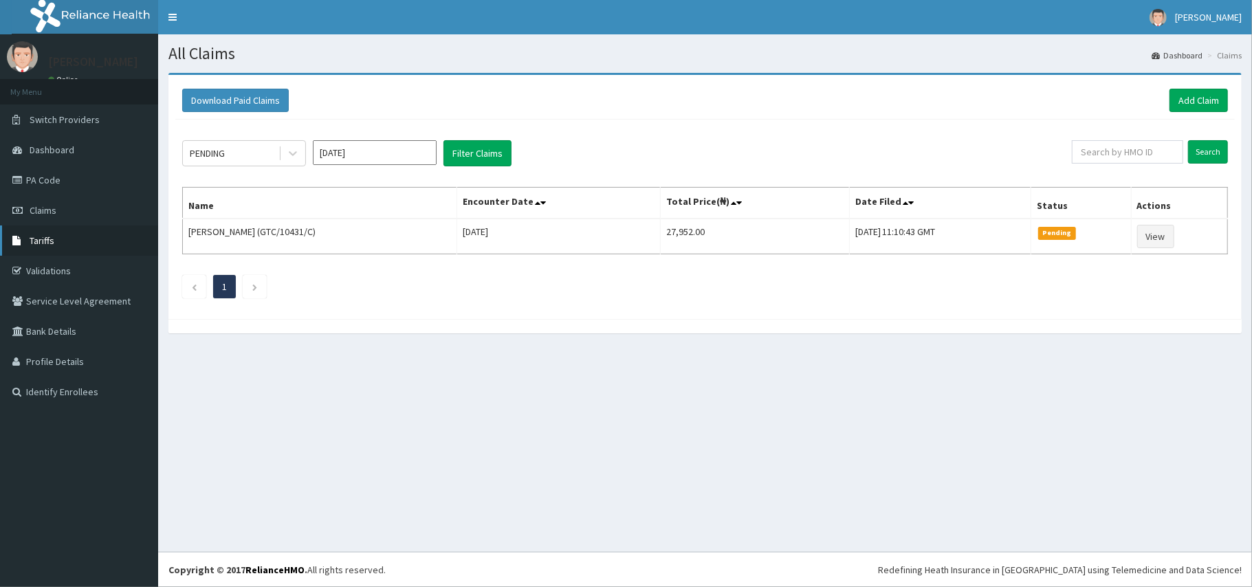
click at [56, 235] on link "Tariffs" at bounding box center [79, 241] width 158 height 30
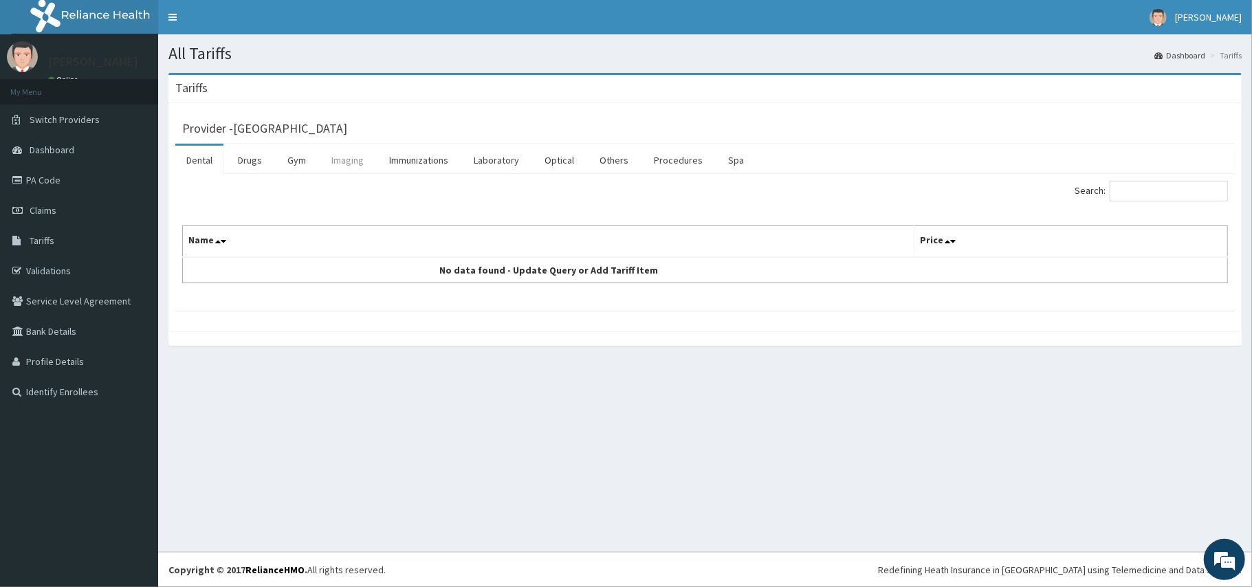
click at [339, 162] on link "Imaging" at bounding box center [347, 160] width 54 height 29
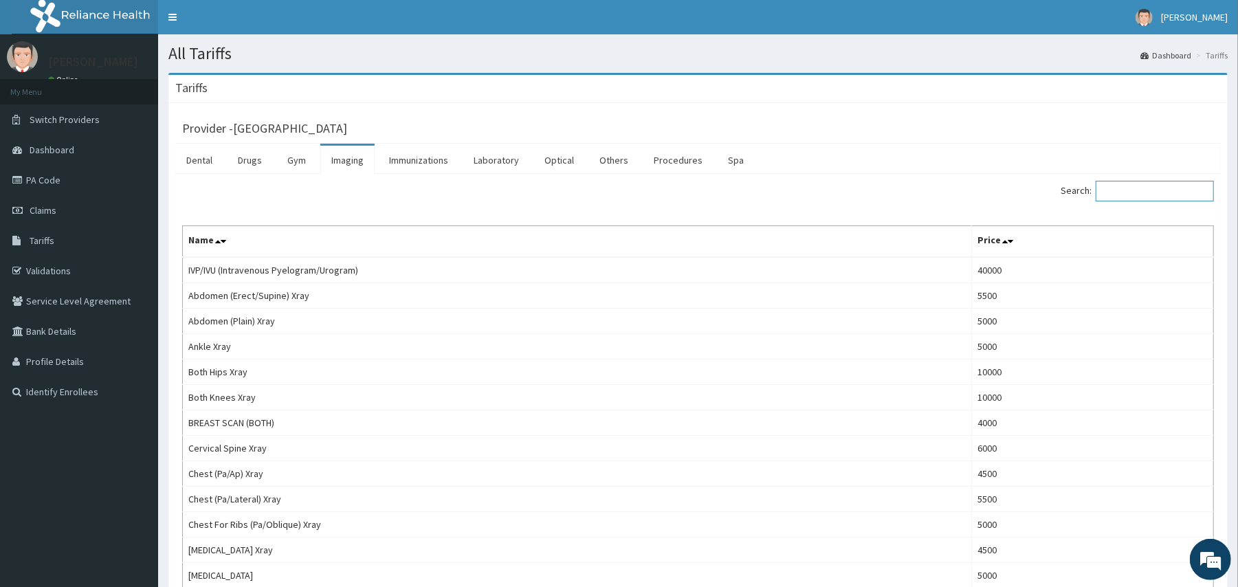
click at [1159, 199] on input "Search:" at bounding box center [1155, 191] width 118 height 21
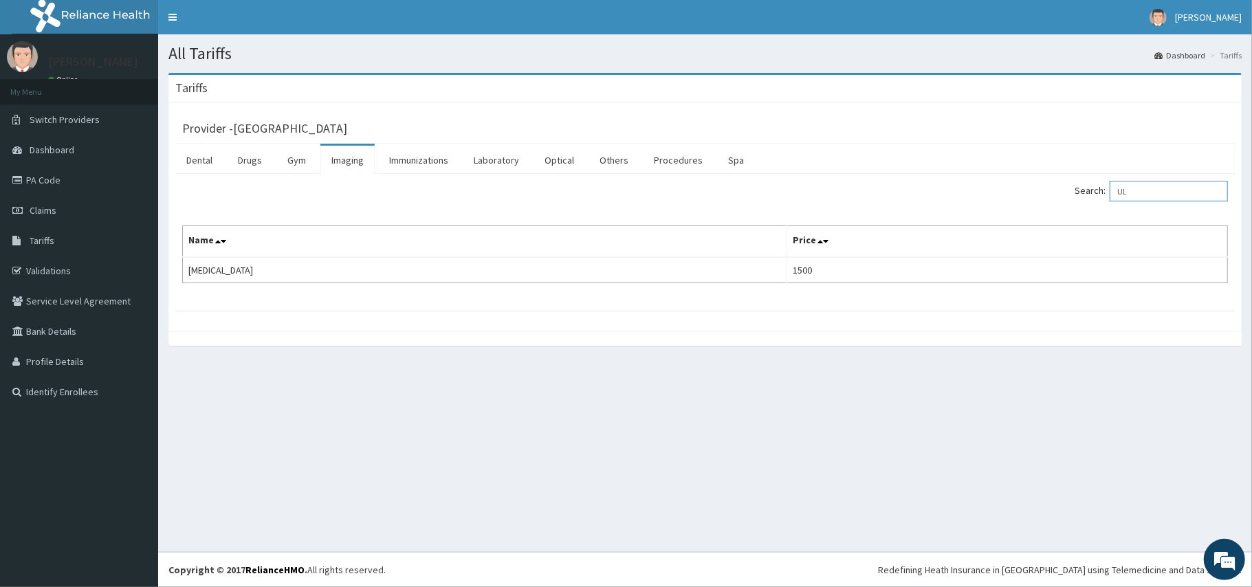
type input "U"
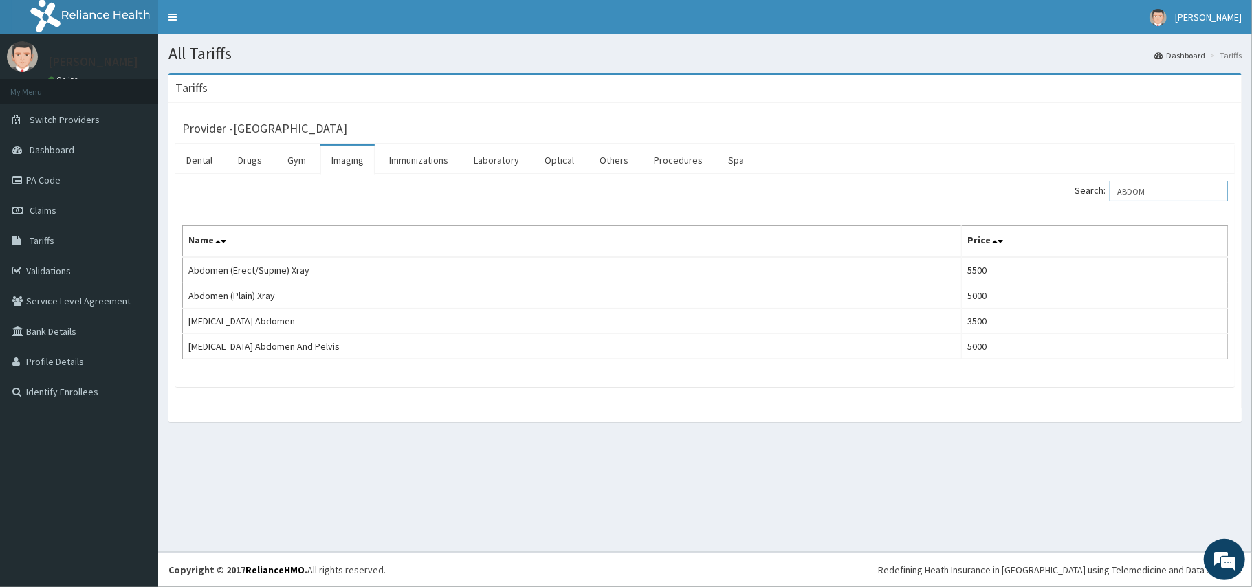
type input "ABDOM"
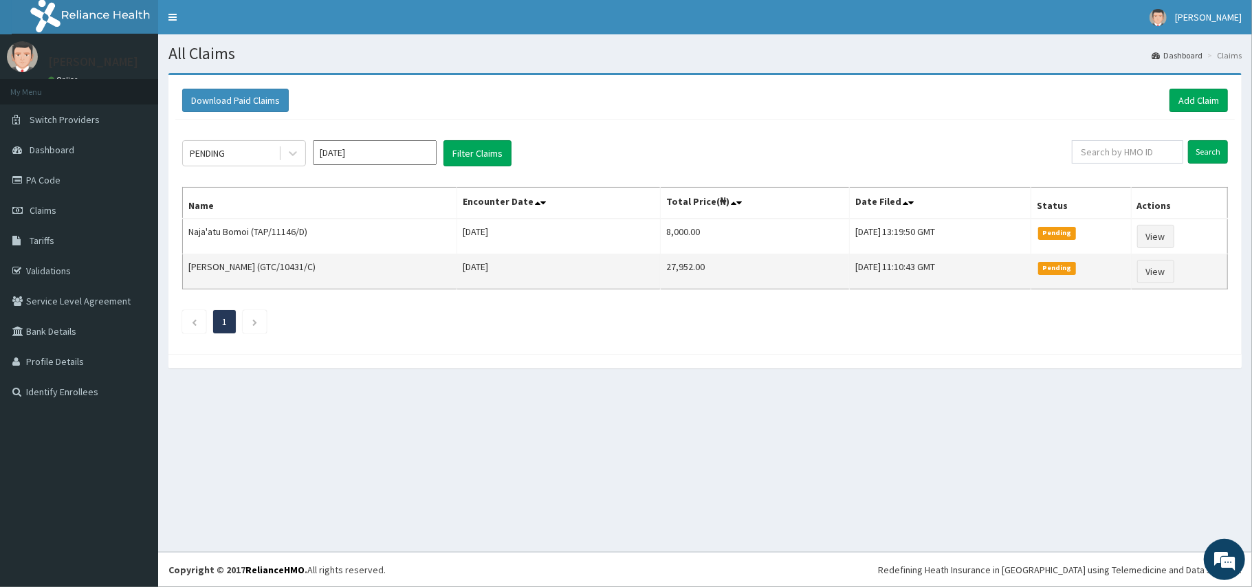
click at [582, 289] on td "[DATE]" at bounding box center [559, 271] width 204 height 35
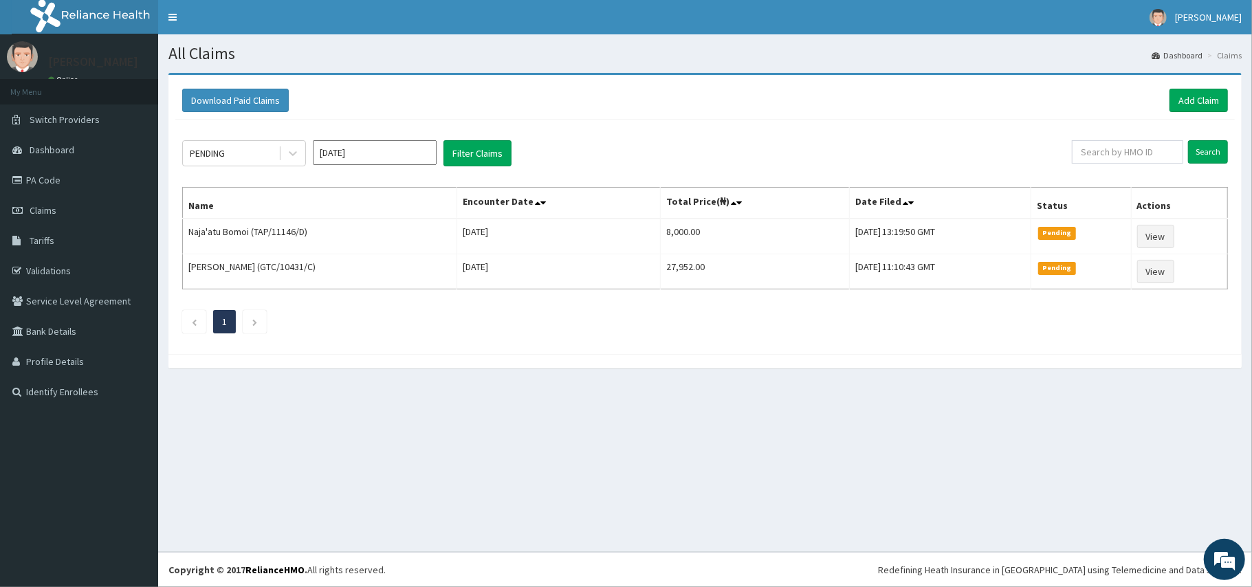
click at [943, 295] on div "PENDING [DATE] Filter Claims Search Name Encounter Date Total Price(₦) Date Fil…" at bounding box center [705, 234] width 1060 height 228
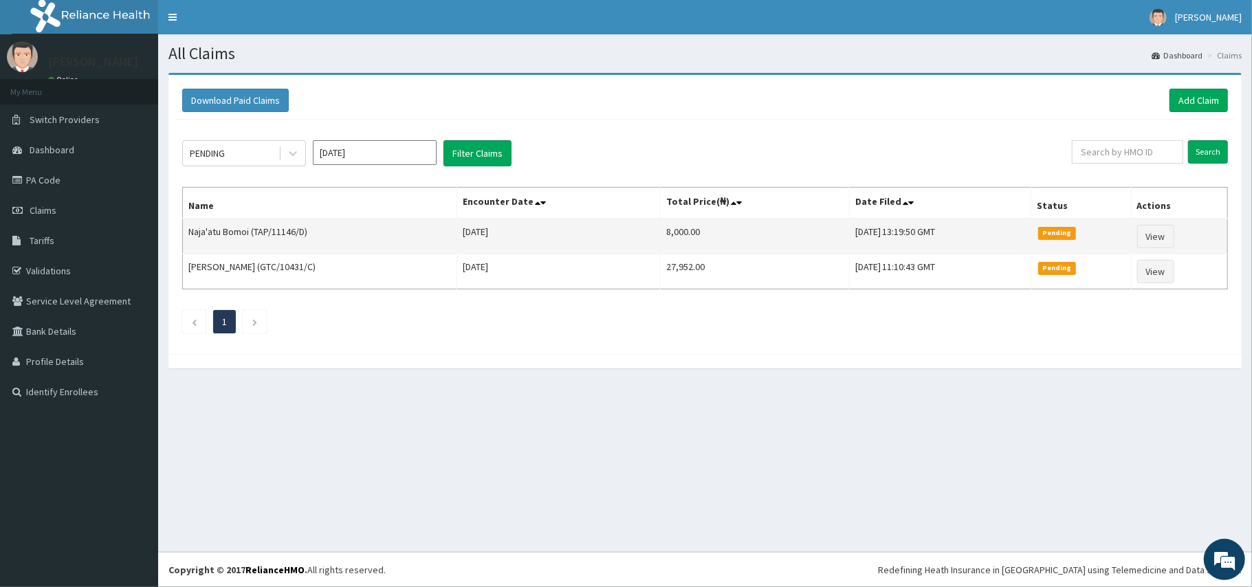
click at [954, 250] on td "[DATE] 13:19:50 GMT" at bounding box center [940, 237] width 182 height 36
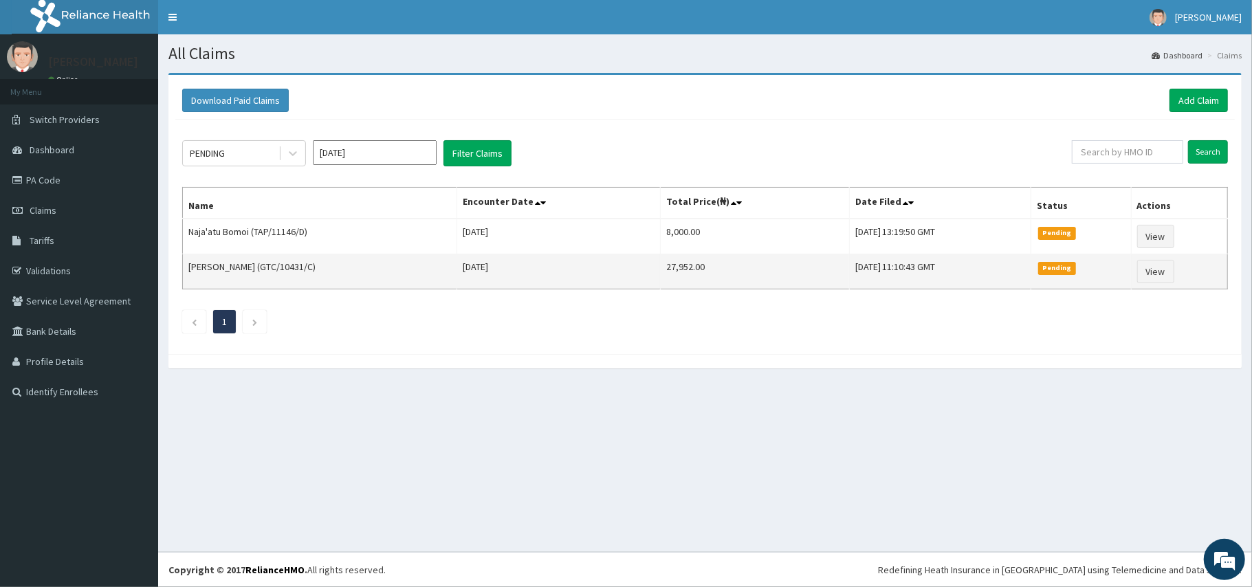
click at [952, 278] on td "[DATE] 11:10:43 GMT" at bounding box center [940, 271] width 182 height 35
click at [882, 276] on td "[DATE] 11:10:43 GMT" at bounding box center [940, 271] width 182 height 35
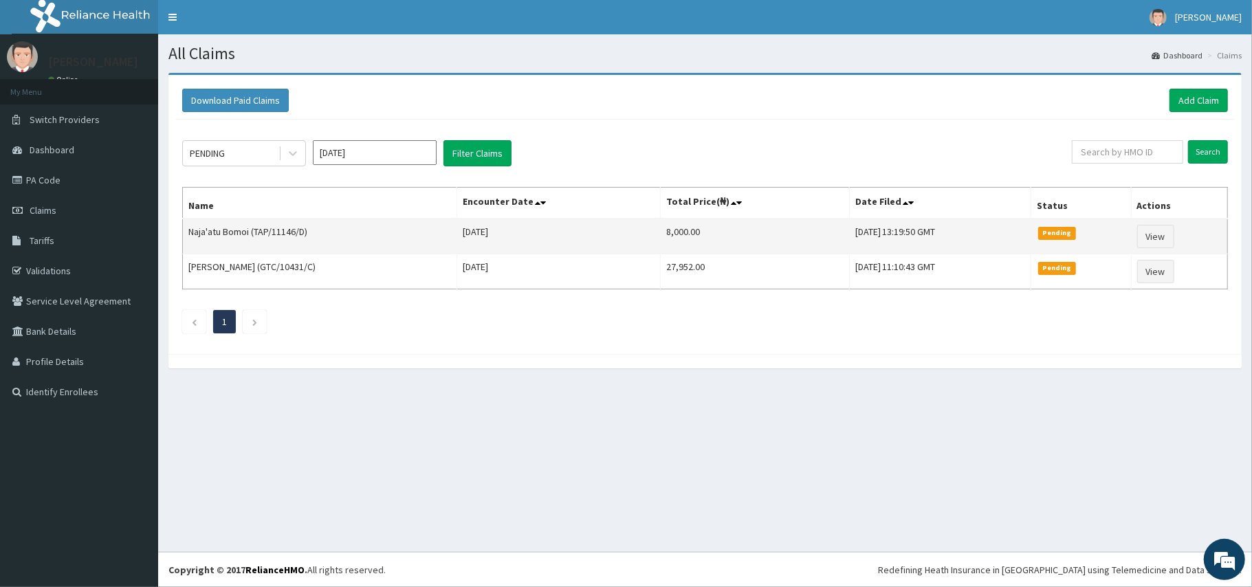
click at [849, 238] on td "[DATE] 13:19:50 GMT" at bounding box center [940, 237] width 182 height 36
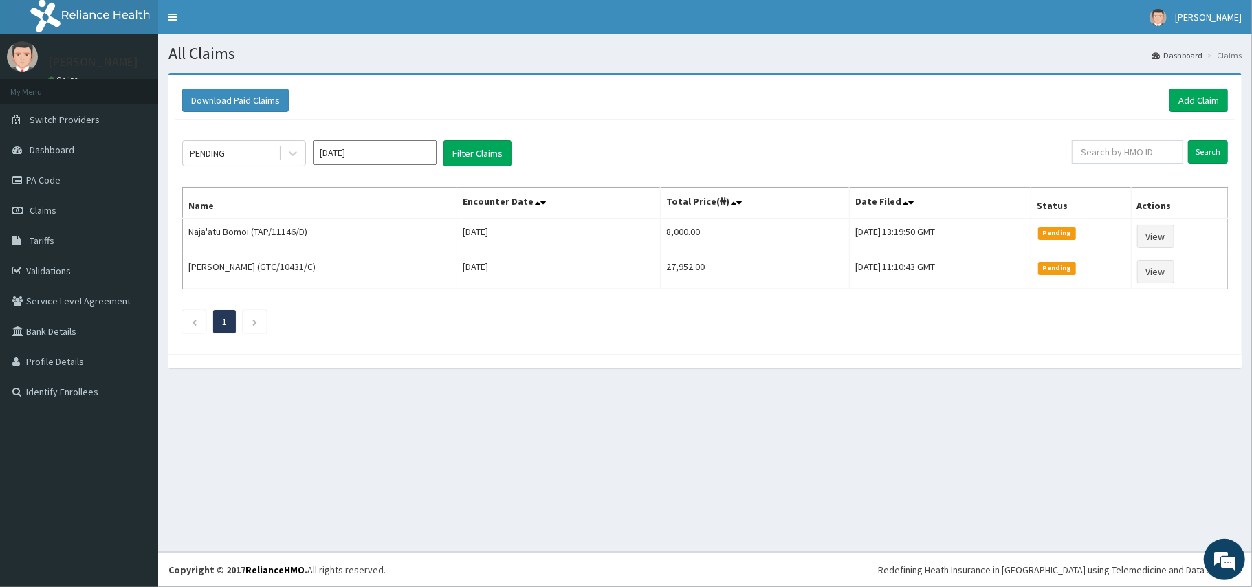
click at [837, 307] on div "PENDING [DATE] Filter Claims Search Name Encounter Date Total Price(₦) Date Fil…" at bounding box center [705, 234] width 1060 height 228
click at [769, 471] on div "All Claims Dashboard Claims Download Paid Claims Add Claim × Note you can only …" at bounding box center [705, 293] width 1094 height 518
